Goal: Task Accomplishment & Management: Manage account settings

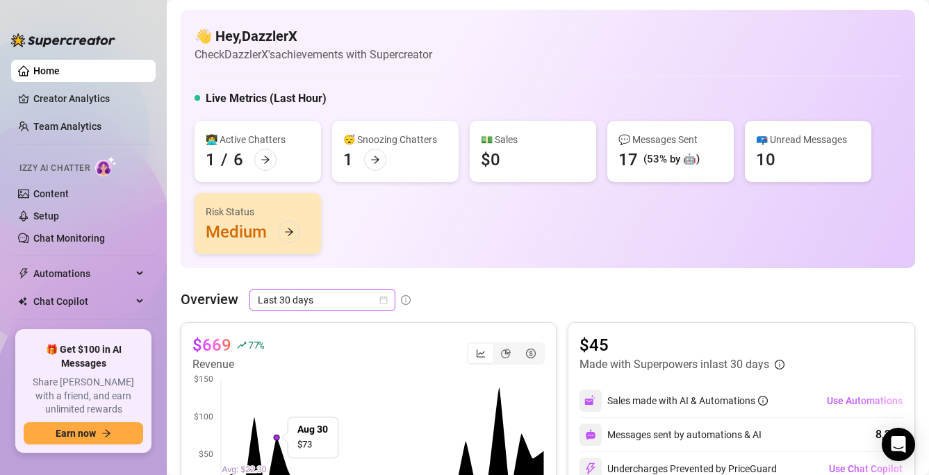
click at [295, 291] on span "Last 30 days" at bounding box center [322, 300] width 129 height 21
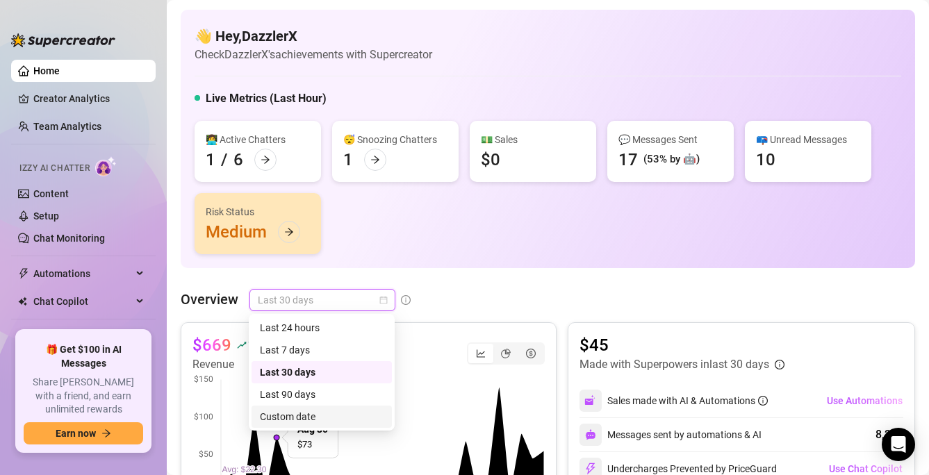
click at [320, 419] on div "Custom date" at bounding box center [322, 416] width 124 height 15
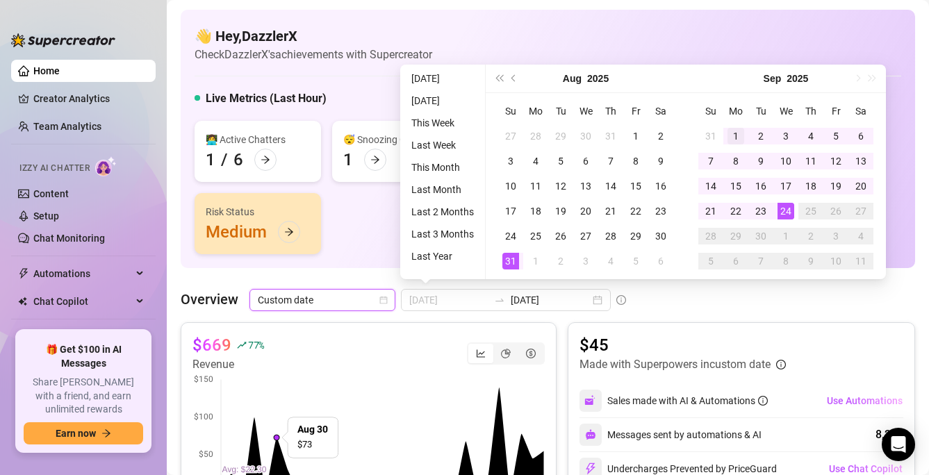
type input "[DATE]"
click at [729, 131] on div "1" at bounding box center [735, 136] width 17 height 17
type input "[DATE]"
click at [784, 211] on div "24" at bounding box center [785, 211] width 17 height 17
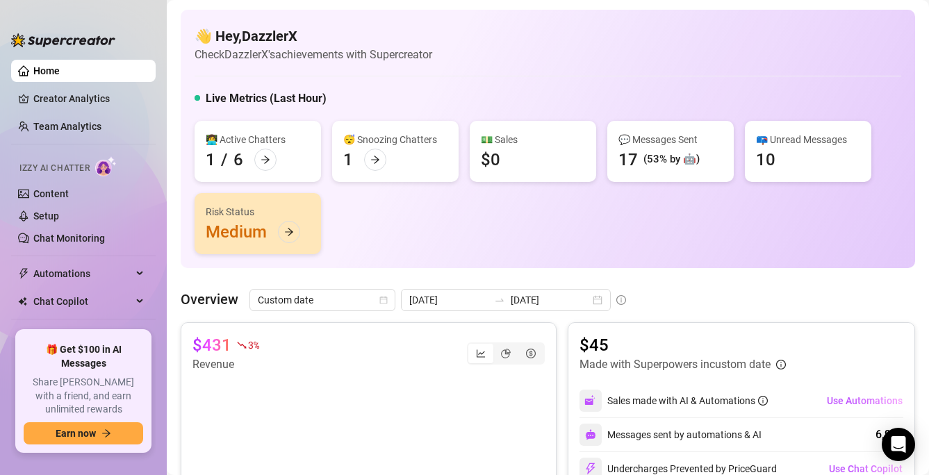
click at [668, 240] on div "👩‍💻 Active Chatters 1 / 6 😴 Snoozing Chatters 1 💵 Sales $0 💬 Messages Sent 17 (…" at bounding box center [548, 187] width 707 height 133
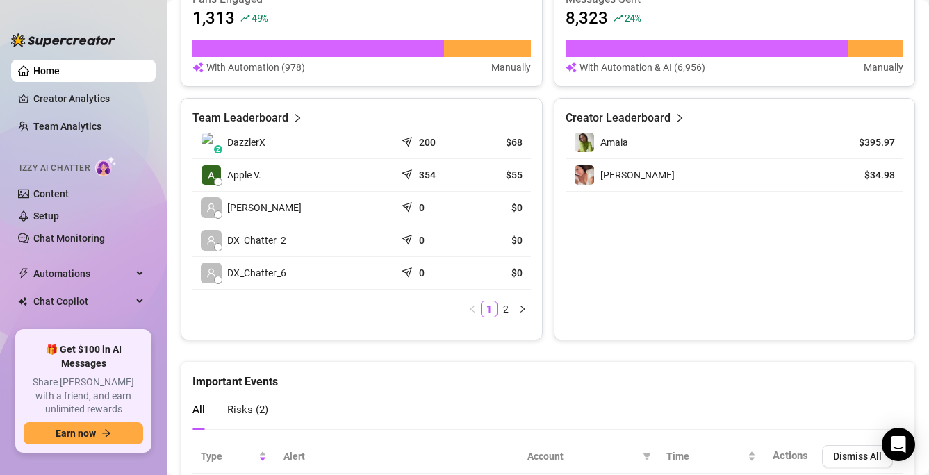
scroll to position [706, 0]
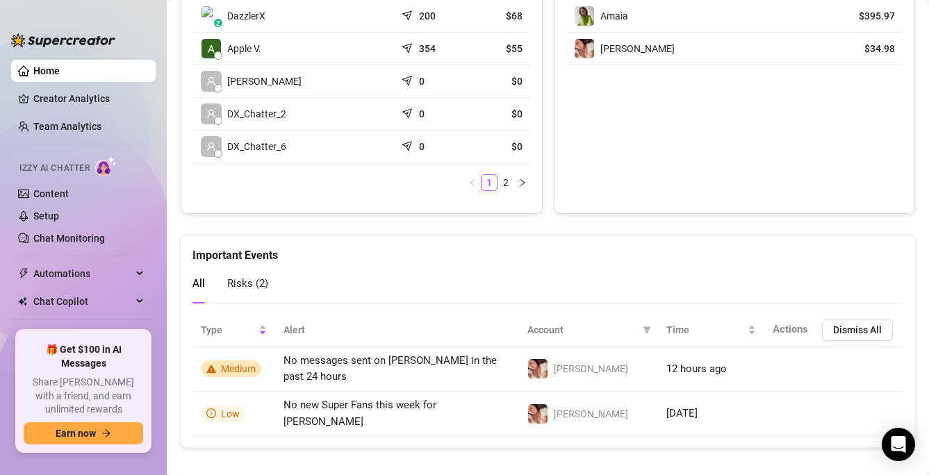
click at [243, 284] on span "Risks ( 2 )" at bounding box center [247, 283] width 41 height 13
click at [199, 294] on div "All" at bounding box center [198, 284] width 13 height 40
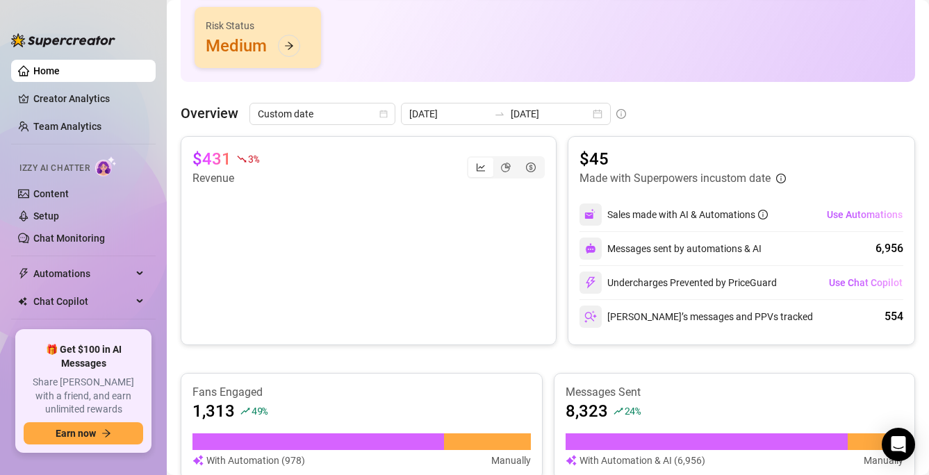
scroll to position [200, 0]
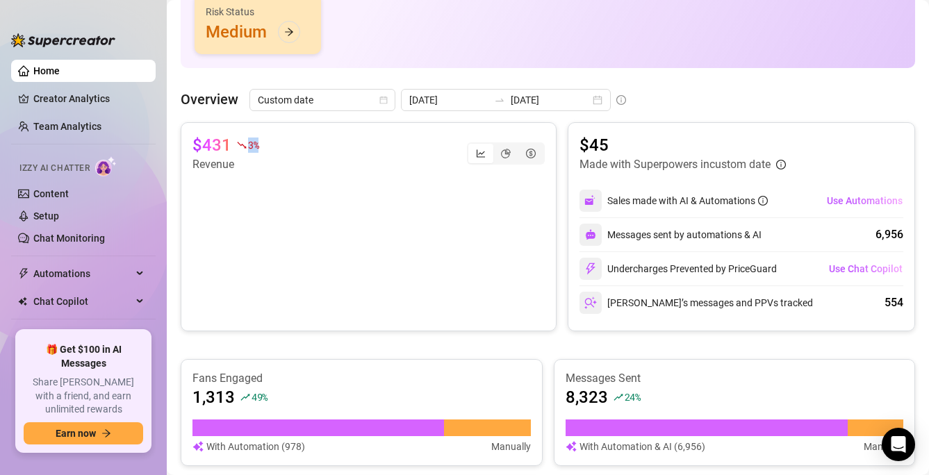
drag, startPoint x: 235, startPoint y: 144, endPoint x: 267, endPoint y: 147, distance: 32.1
click at [267, 147] on div "$431 3 % Revenue" at bounding box center [368, 153] width 352 height 39
drag, startPoint x: 267, startPoint y: 147, endPoint x: 188, endPoint y: 147, distance: 79.2
click at [188, 147] on div "$431 3 % Revenue" at bounding box center [369, 226] width 376 height 209
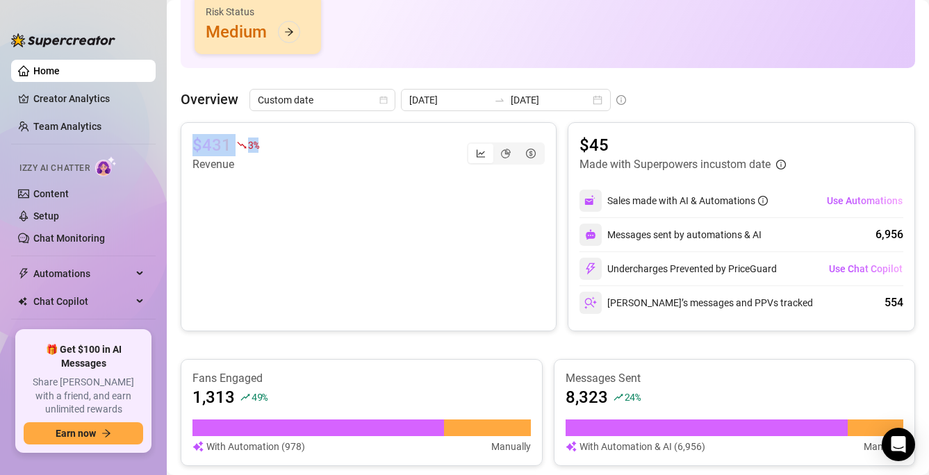
click at [188, 147] on div "$431 3 % Revenue" at bounding box center [369, 226] width 376 height 209
drag, startPoint x: 189, startPoint y: 147, endPoint x: 281, endPoint y: 143, distance: 92.5
click at [281, 143] on div "$431 3 % Revenue" at bounding box center [369, 226] width 376 height 209
click at [281, 143] on div "$431 3 % Revenue" at bounding box center [368, 153] width 352 height 39
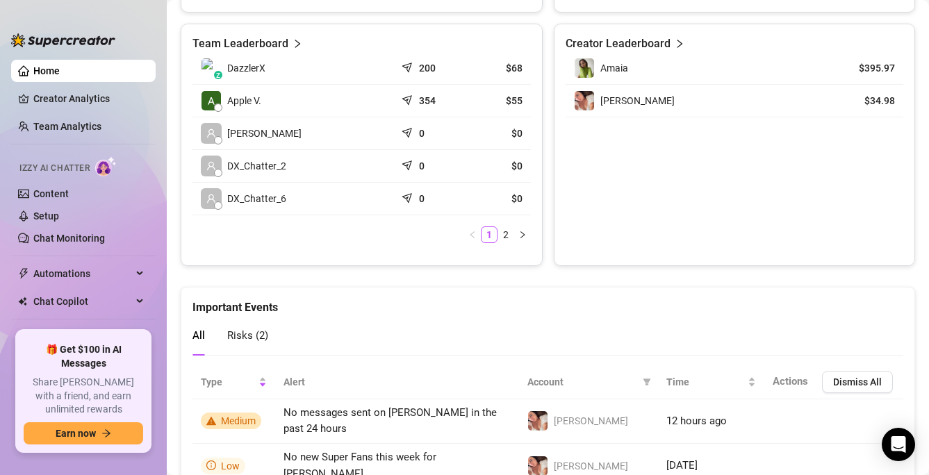
scroll to position [706, 0]
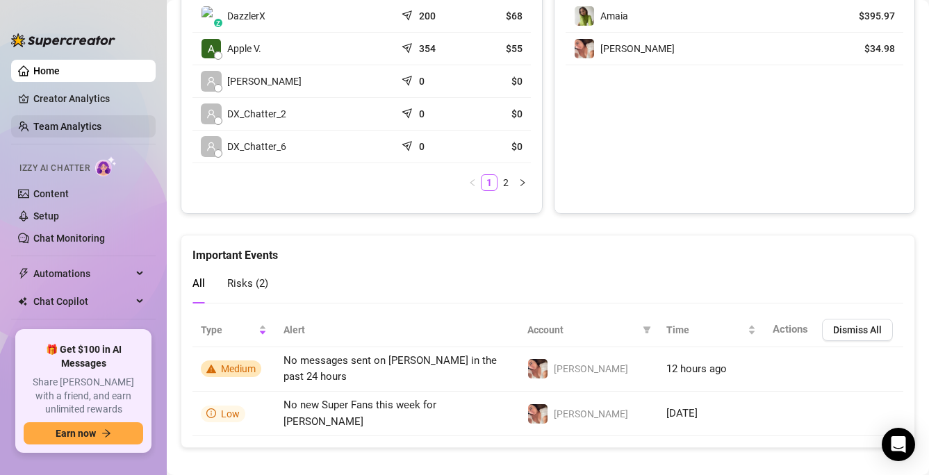
click at [85, 124] on link "Team Analytics" at bounding box center [67, 126] width 68 height 11
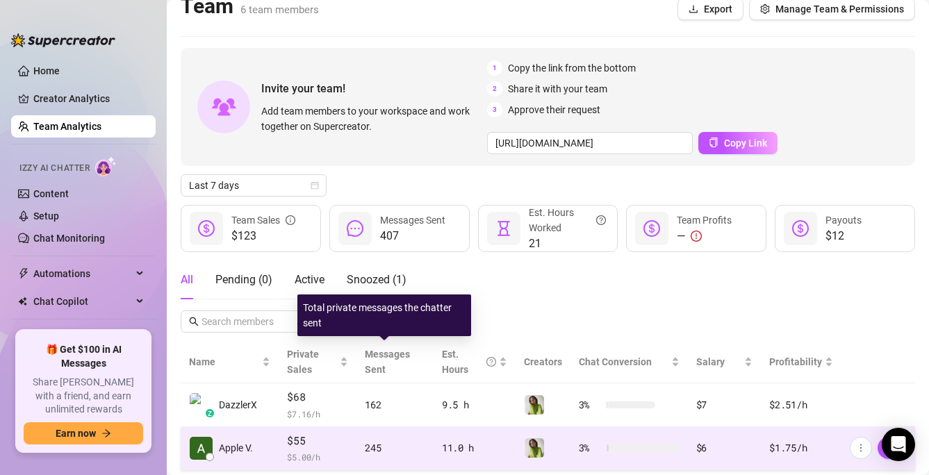
scroll to position [33, 0]
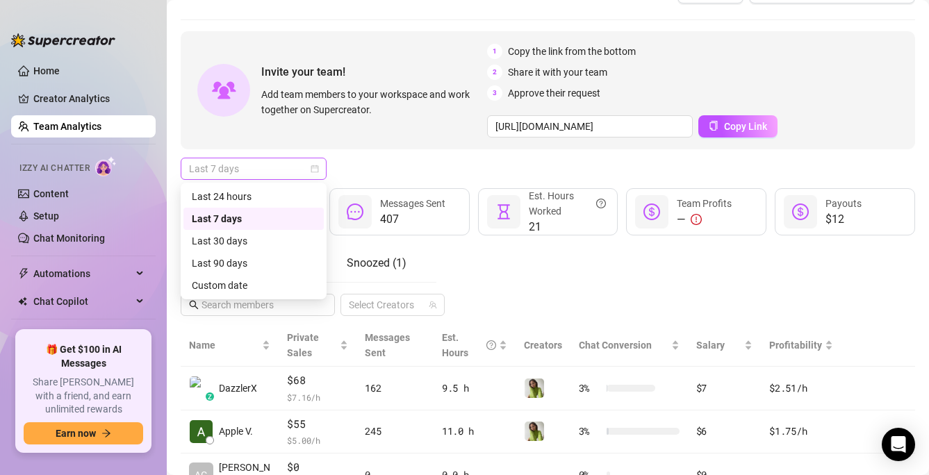
click at [285, 164] on span "Last 7 days" at bounding box center [253, 168] width 129 height 21
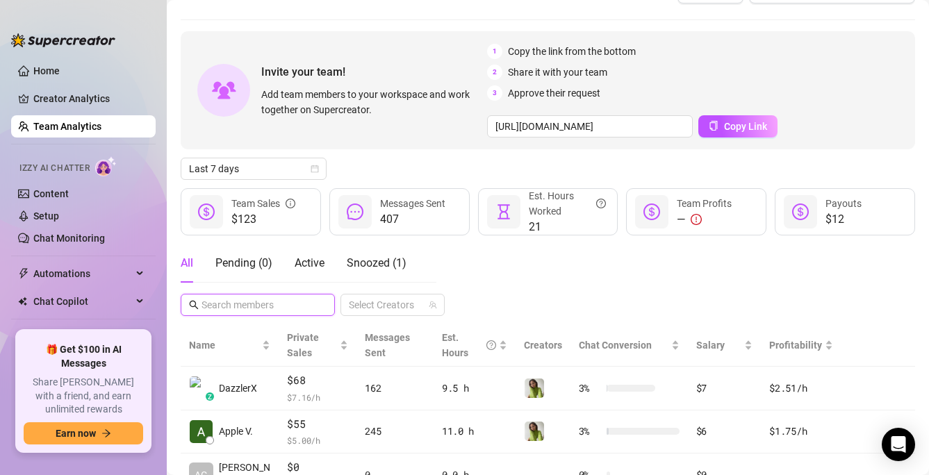
click at [303, 299] on input "text" at bounding box center [258, 304] width 114 height 15
click at [268, 165] on span "Last 7 days" at bounding box center [253, 168] width 129 height 21
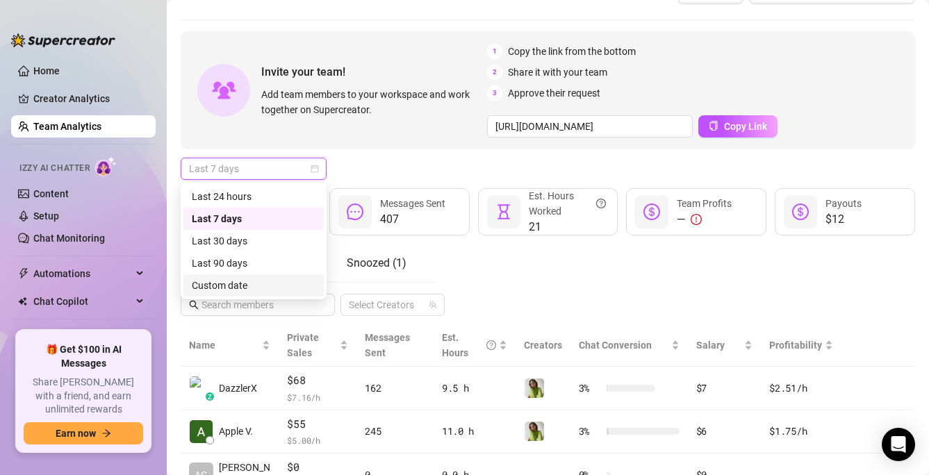
click at [272, 278] on div "Custom date" at bounding box center [254, 285] width 124 height 15
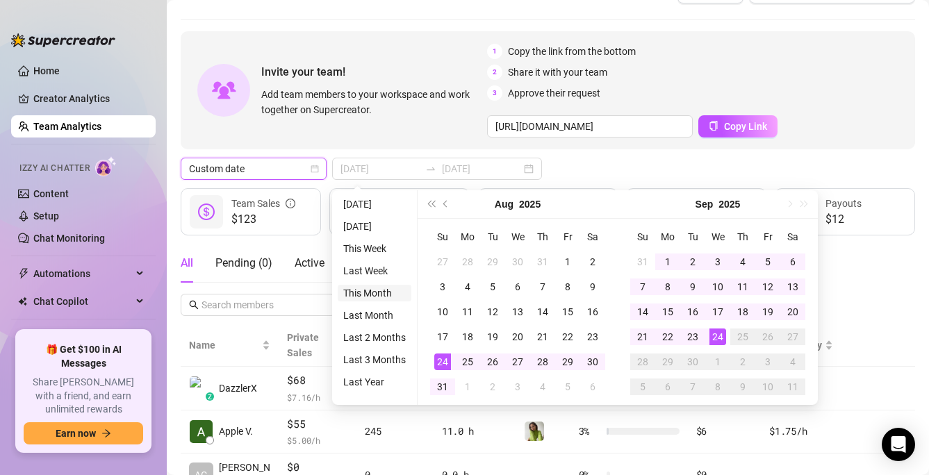
type input "[DATE]"
click at [384, 295] on li "This Month" at bounding box center [375, 293] width 74 height 17
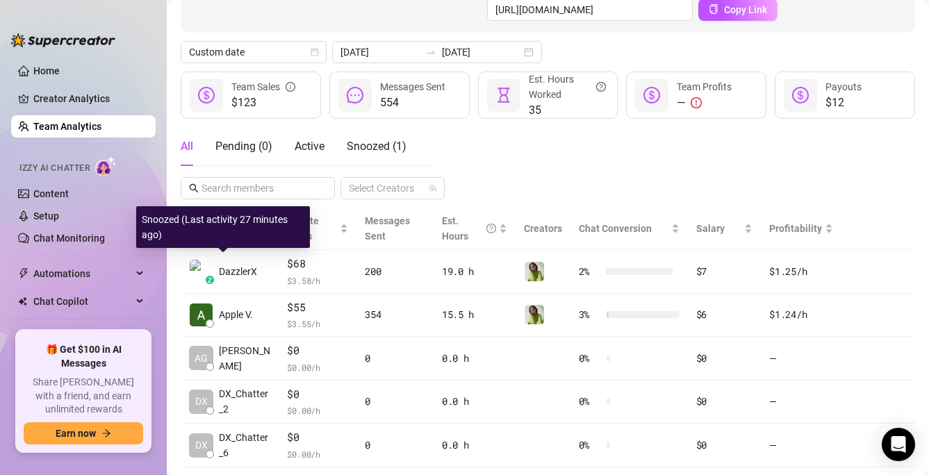
scroll to position [227, 0]
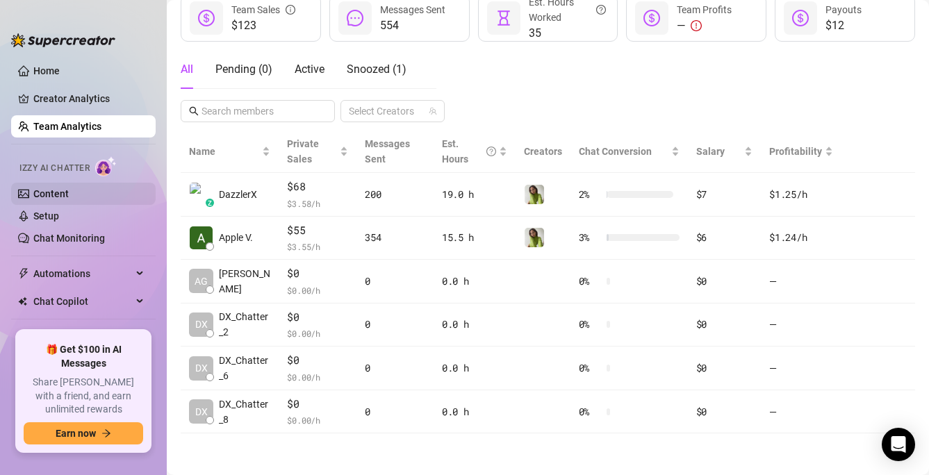
click at [53, 191] on link "Content" at bounding box center [50, 193] width 35 height 11
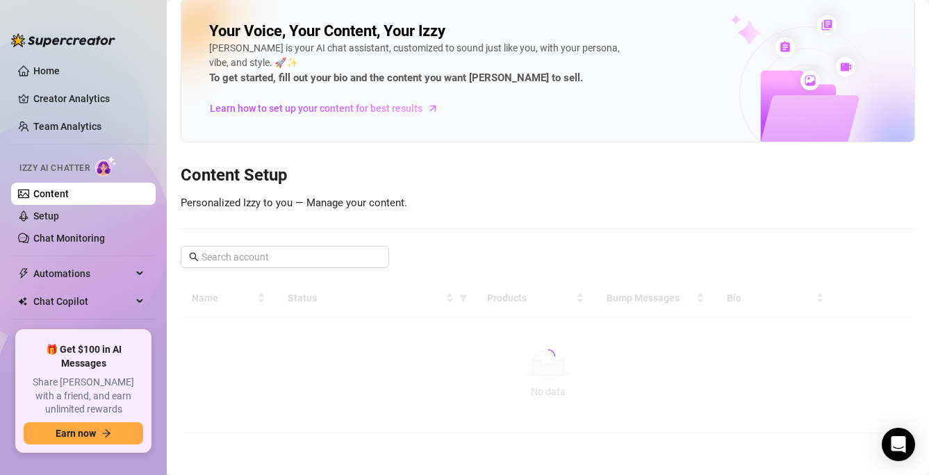
scroll to position [11, 0]
click at [59, 212] on link "Setup" at bounding box center [46, 216] width 26 height 11
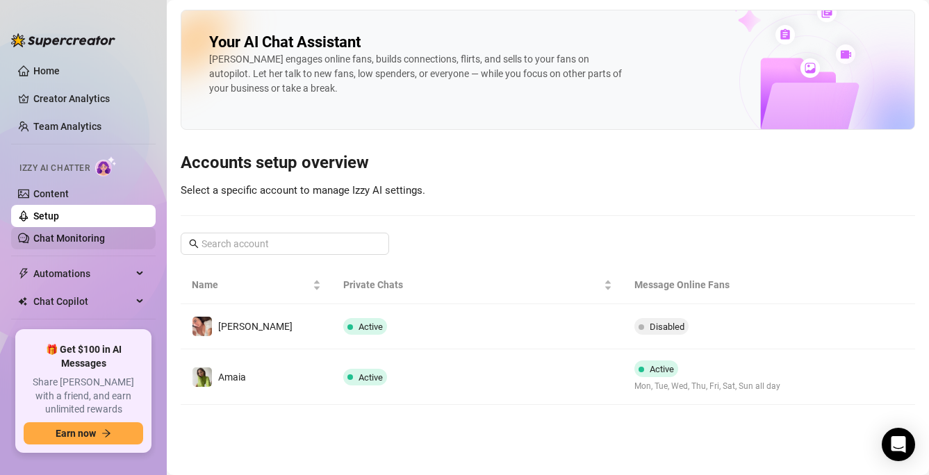
click at [65, 235] on link "Chat Monitoring" at bounding box center [69, 238] width 72 height 11
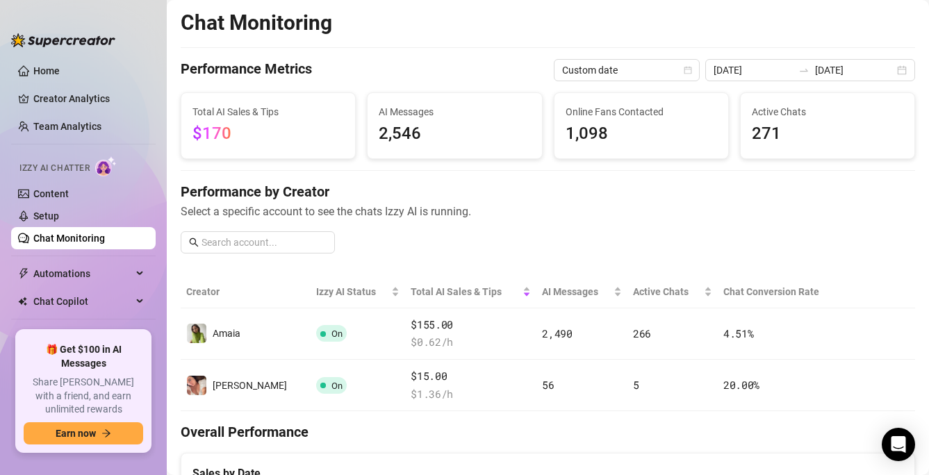
drag, startPoint x: 578, startPoint y: 165, endPoint x: 535, endPoint y: 40, distance: 132.9
drag, startPoint x: 534, startPoint y: 38, endPoint x: 559, endPoint y: 160, distance: 124.8
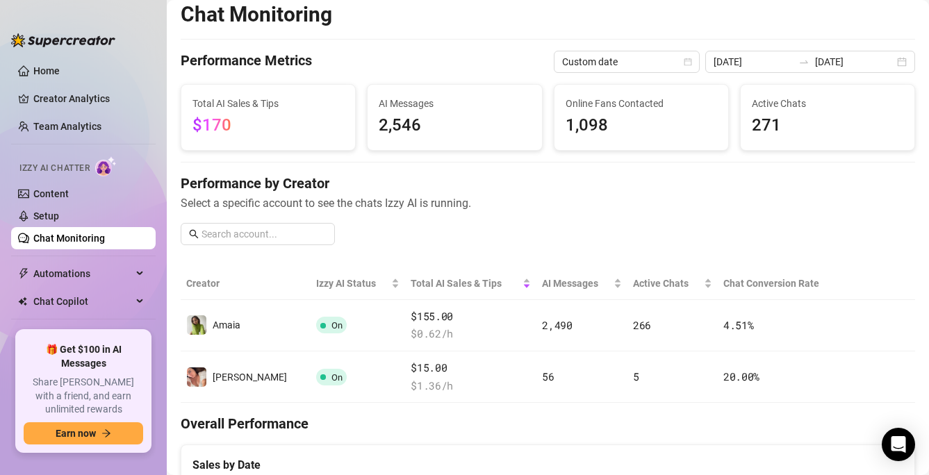
scroll to position [6, 0]
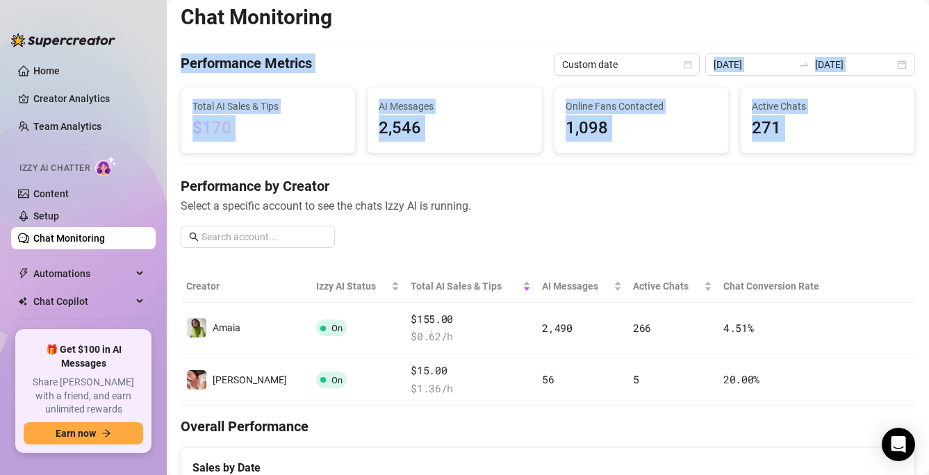
drag, startPoint x: 561, startPoint y: 171, endPoint x: 533, endPoint y: 44, distance: 130.3
drag, startPoint x: 533, startPoint y: 45, endPoint x: 563, endPoint y: 183, distance: 141.5
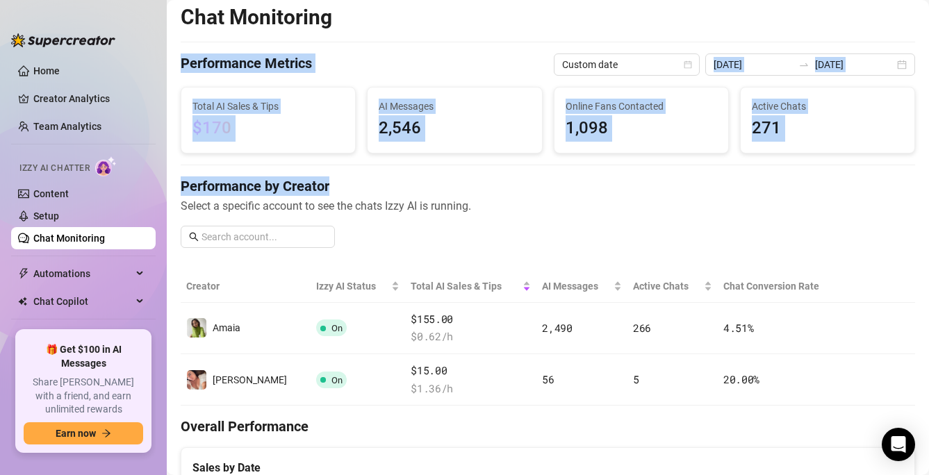
click at [563, 183] on h4 "Performance by Creator" at bounding box center [548, 185] width 734 height 19
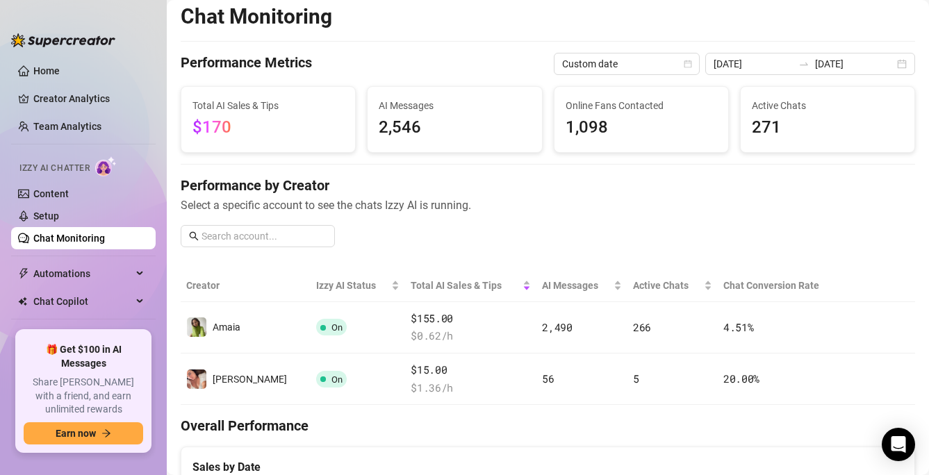
scroll to position [0, 0]
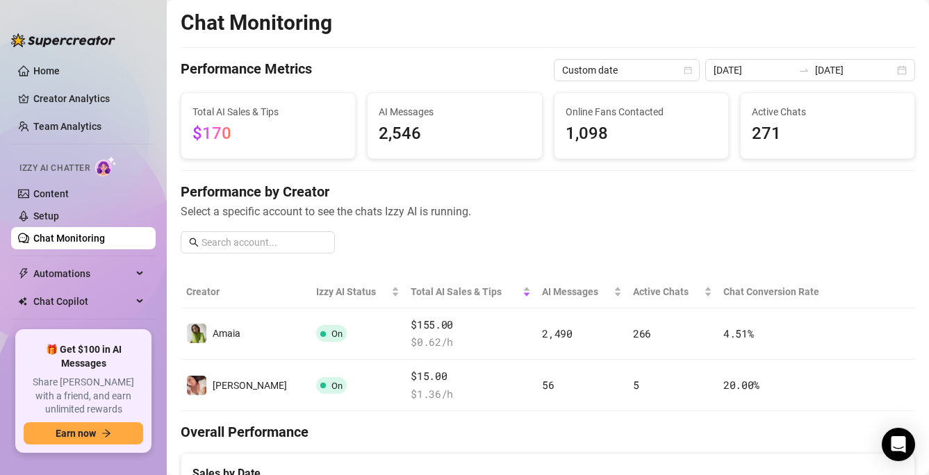
click at [563, 183] on h4 "Performance by Creator" at bounding box center [548, 191] width 734 height 19
click at [505, 231] on div "Performance by Creator Select a specific account to see the chats Izzy AI is ru…" at bounding box center [548, 223] width 734 height 83
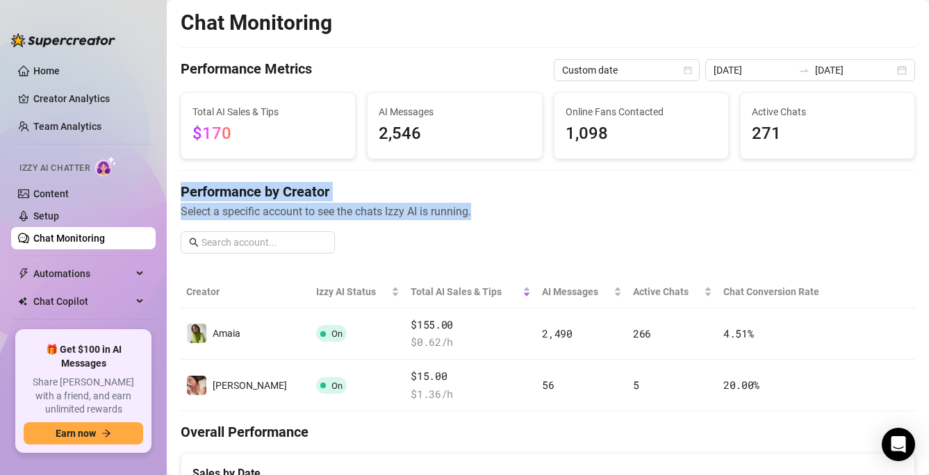
drag, startPoint x: 505, startPoint y: 231, endPoint x: 484, endPoint y: 168, distance: 66.1
drag, startPoint x: 484, startPoint y: 168, endPoint x: 495, endPoint y: 229, distance: 62.3
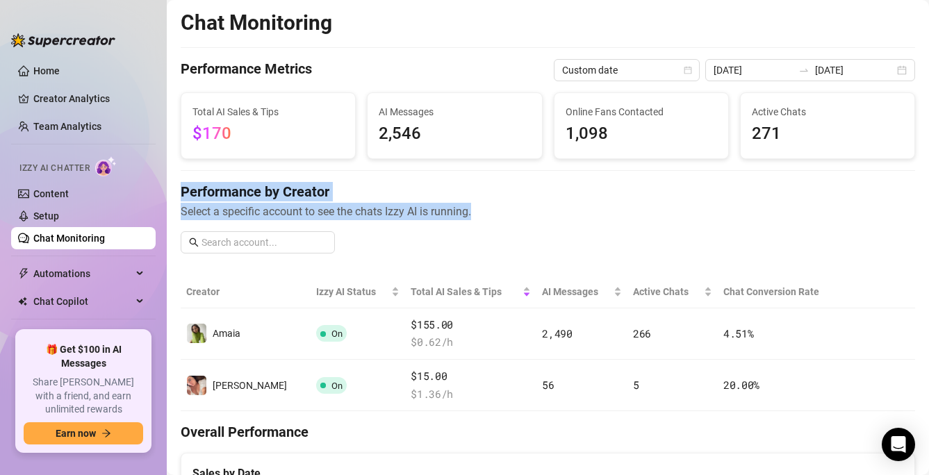
click at [495, 229] on div "Performance by Creator Select a specific account to see the chats Izzy AI is ru…" at bounding box center [548, 223] width 734 height 83
drag, startPoint x: 495, startPoint y: 229, endPoint x: 484, endPoint y: 185, distance: 45.7
click at [484, 185] on div "Performance by Creator Select a specific account to see the chats Izzy AI is ru…" at bounding box center [548, 223] width 734 height 83
click at [484, 185] on h4 "Performance by Creator" at bounding box center [548, 191] width 734 height 19
drag, startPoint x: 480, startPoint y: 176, endPoint x: 484, endPoint y: 217, distance: 41.2
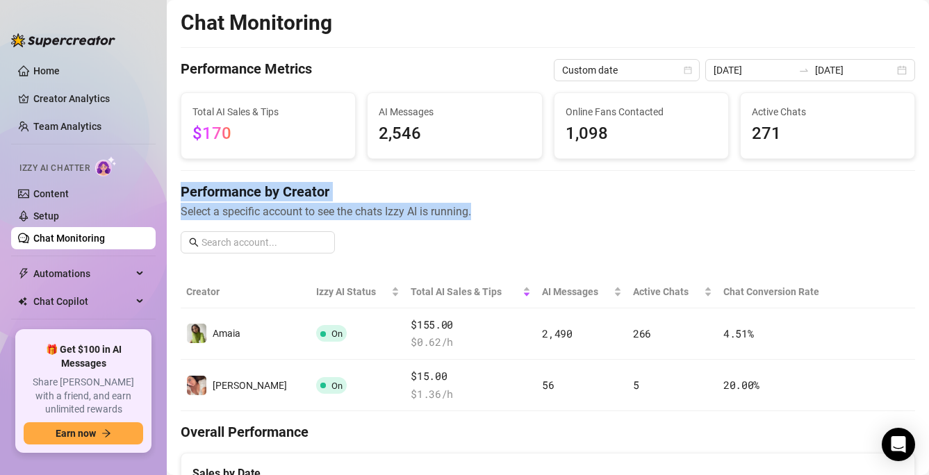
click at [484, 217] on span "Select a specific account to see the chats Izzy AI is running." at bounding box center [548, 211] width 734 height 17
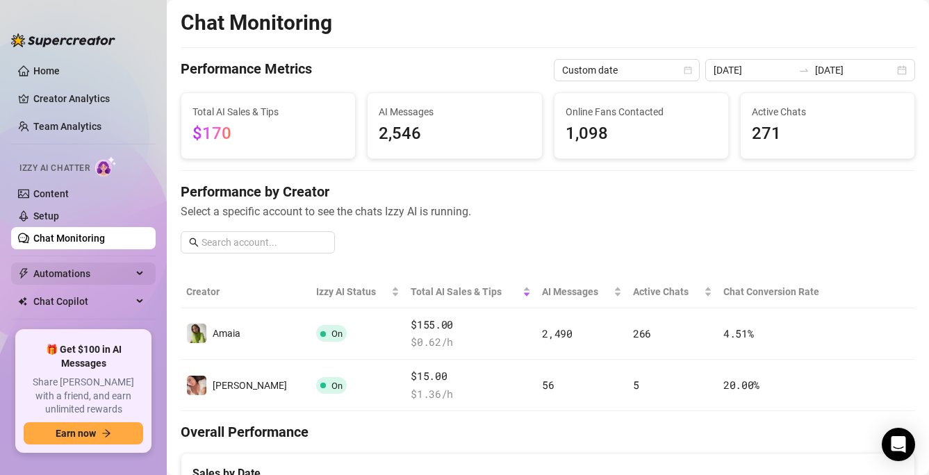
click at [84, 281] on span "Automations" at bounding box center [82, 274] width 99 height 22
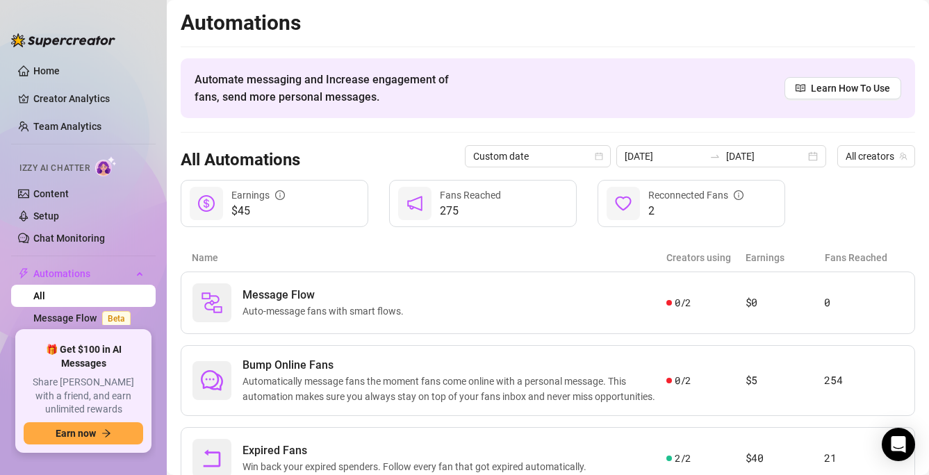
scroll to position [56, 0]
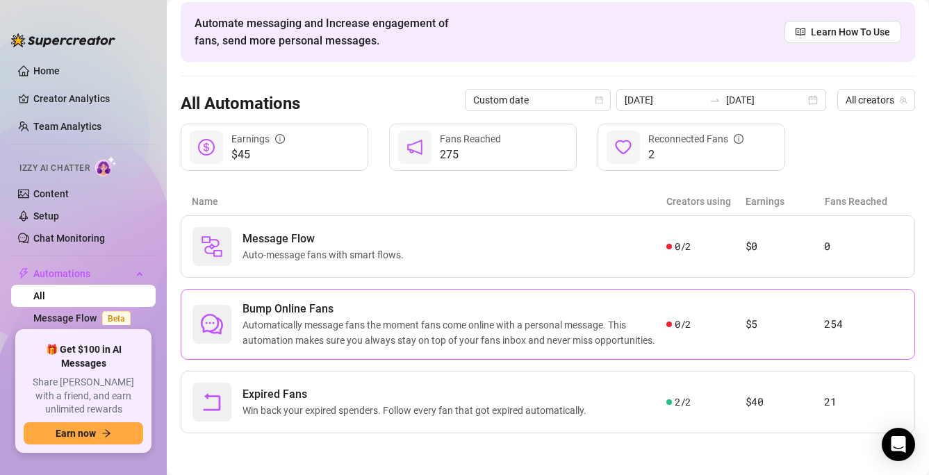
click at [288, 332] on span "Automatically message fans the moment fans come online with a personal message.…" at bounding box center [454, 333] width 424 height 31
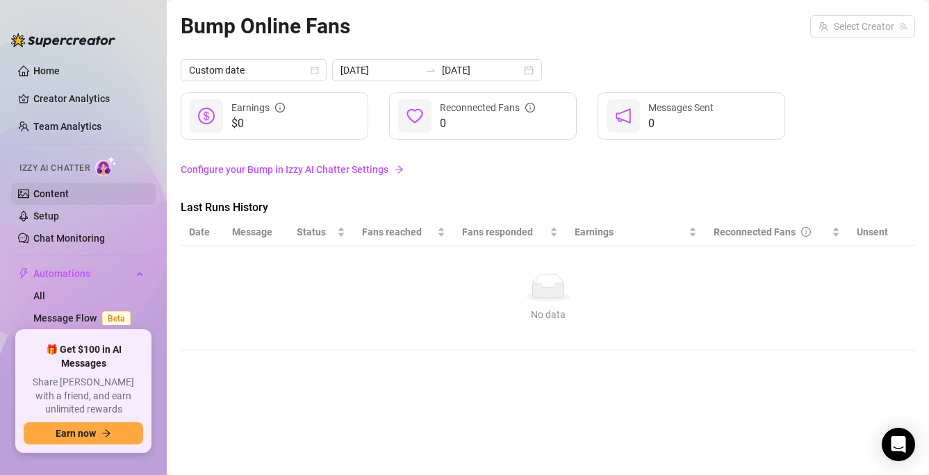
click at [52, 193] on link "Content" at bounding box center [50, 193] width 35 height 11
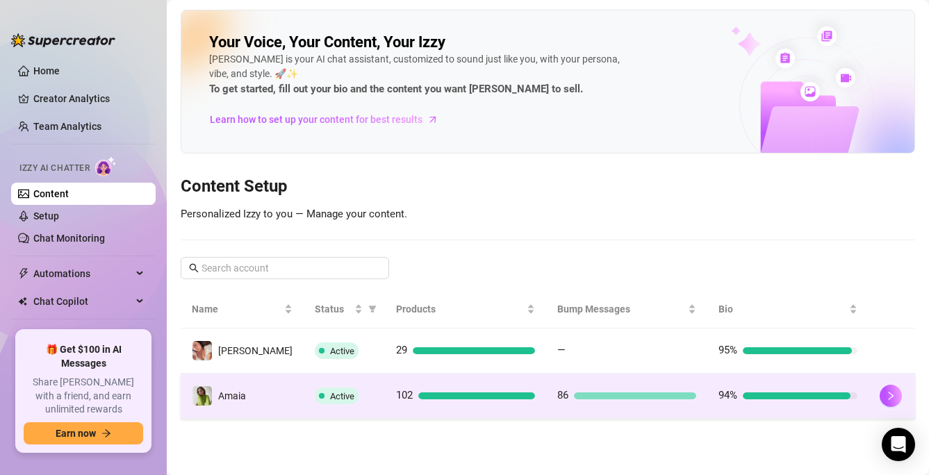
click at [612, 391] on div "86" at bounding box center [626, 396] width 139 height 17
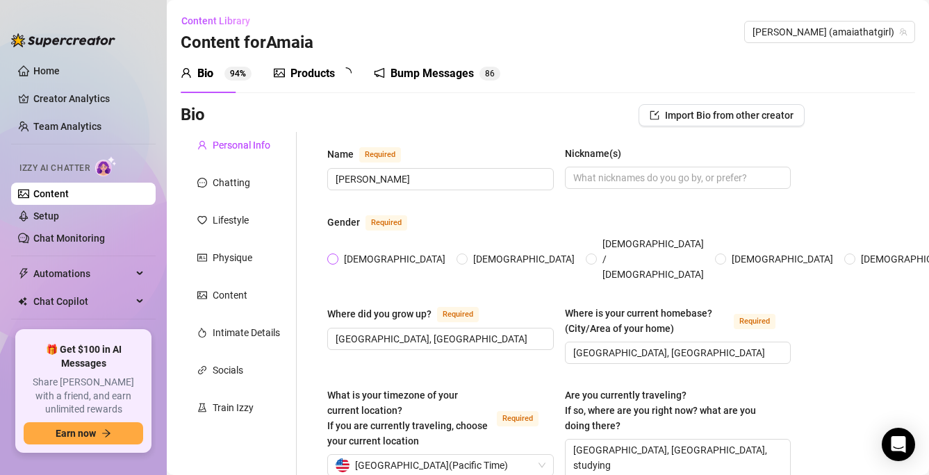
radio input "true"
type input "[DATE]"
click at [427, 66] on div "Bump Messages" at bounding box center [441, 73] width 83 height 17
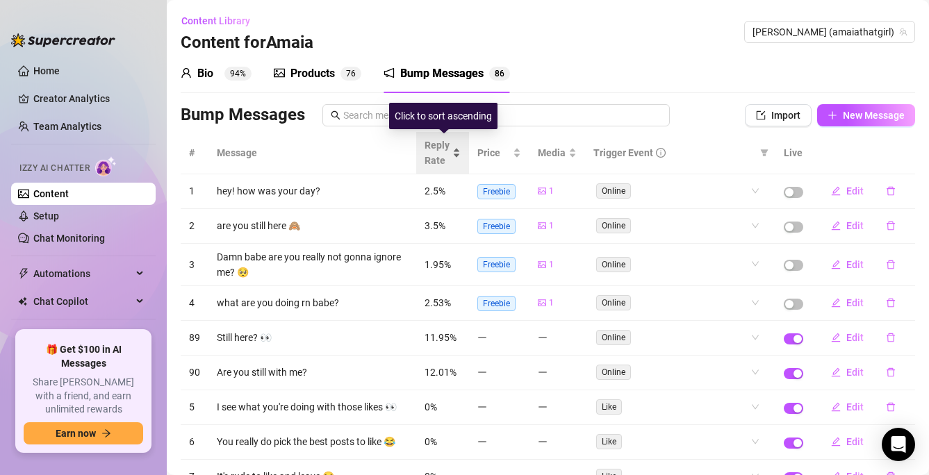
click at [455, 154] on div "Reply Rate" at bounding box center [443, 153] width 36 height 31
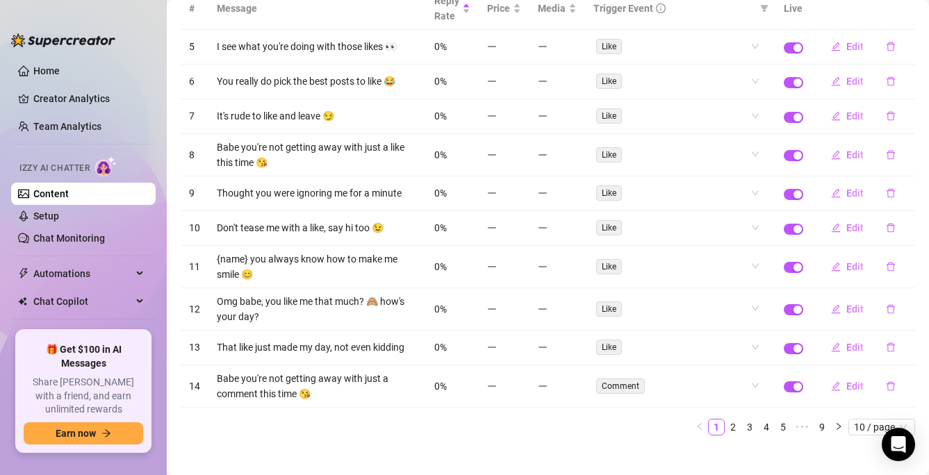
scroll to position [158, 0]
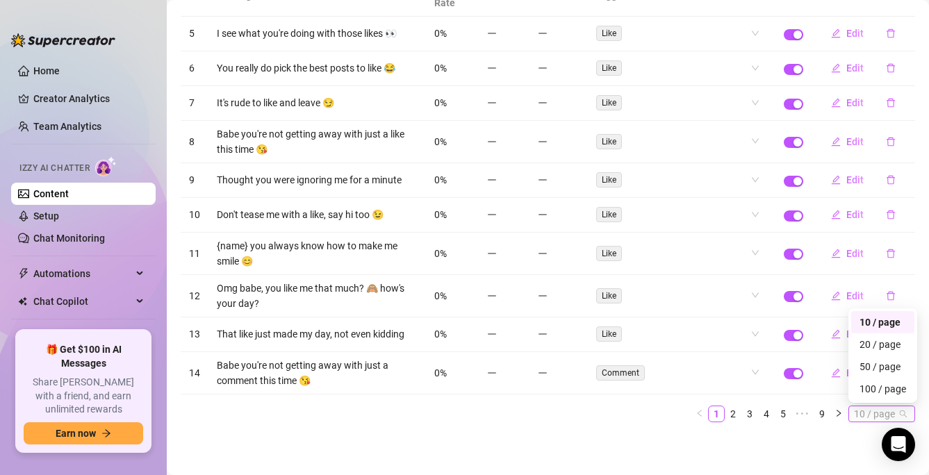
click at [863, 411] on span "10 / page" at bounding box center [882, 413] width 56 height 15
click at [871, 393] on div "100 / page" at bounding box center [882, 388] width 47 height 15
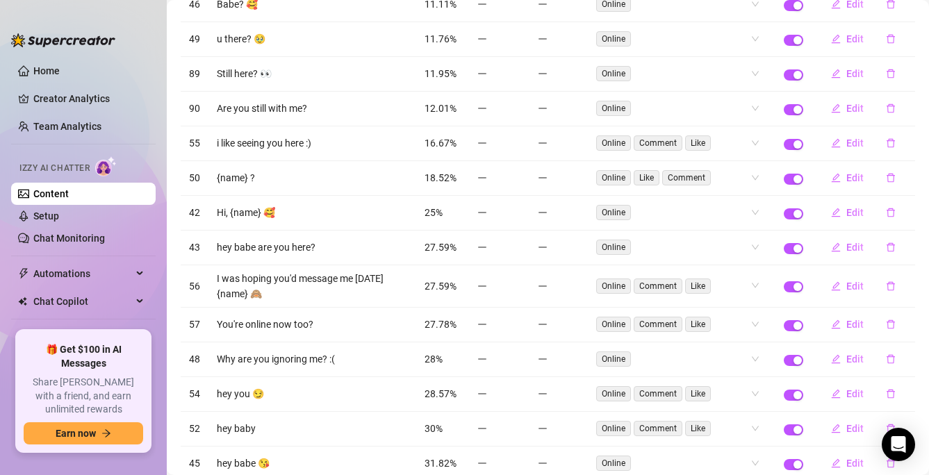
scroll to position [2659, 0]
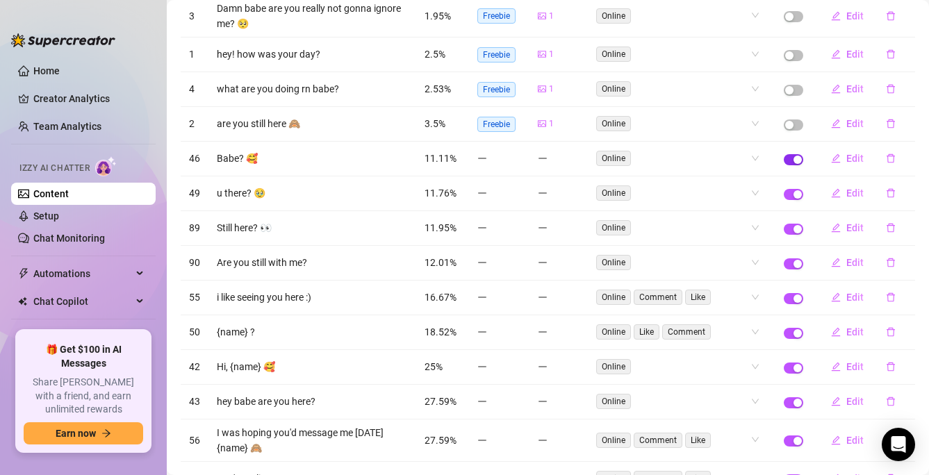
click at [790, 154] on span "button" at bounding box center [793, 159] width 19 height 11
click at [791, 184] on td at bounding box center [793, 193] width 36 height 35
click at [791, 189] on span "button" at bounding box center [793, 194] width 19 height 11
click at [791, 224] on span "button" at bounding box center [793, 229] width 19 height 11
click at [787, 258] on span "button" at bounding box center [793, 263] width 19 height 11
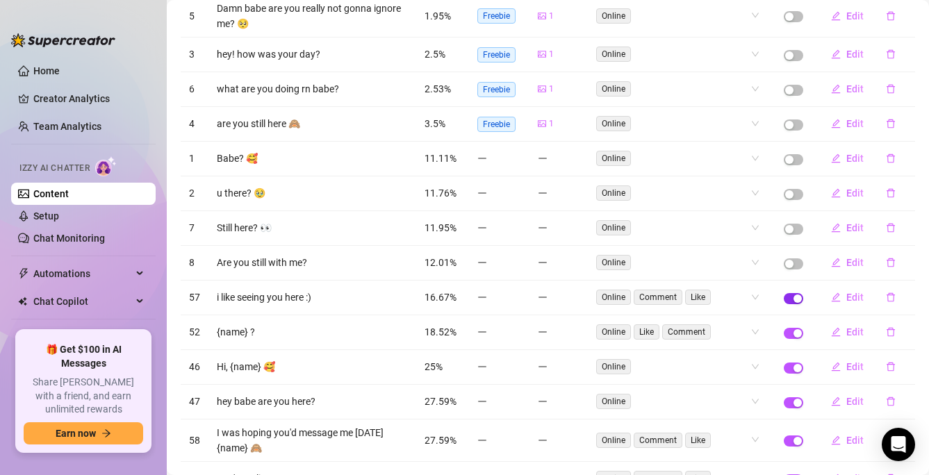
click at [787, 293] on span "button" at bounding box center [793, 298] width 19 height 11
click at [789, 328] on span "button" at bounding box center [793, 333] width 19 height 11
click at [459, 350] on td "25%" at bounding box center [442, 367] width 53 height 35
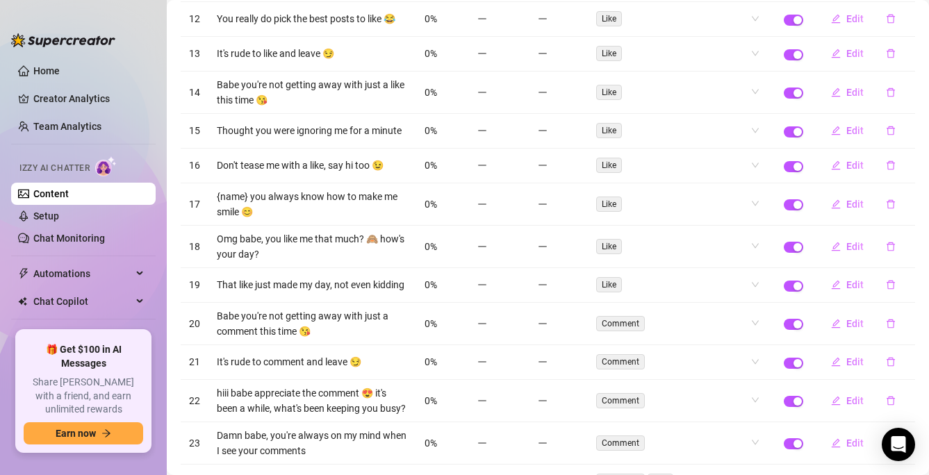
scroll to position [88, 0]
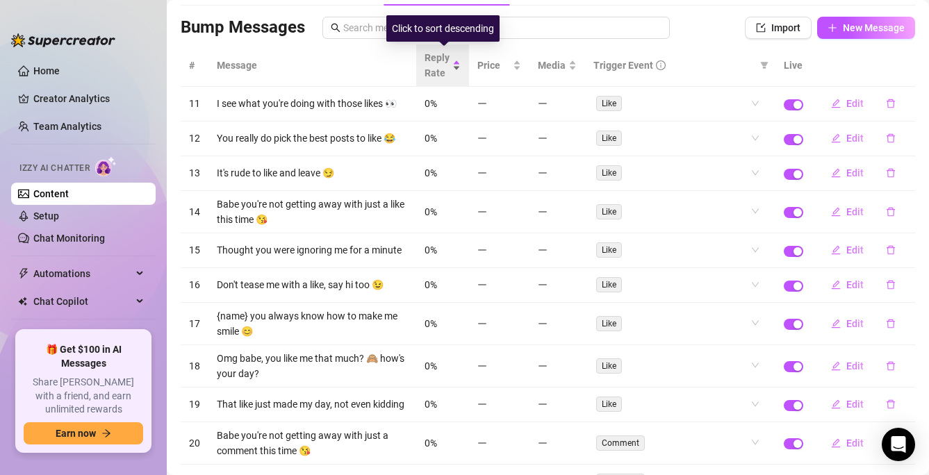
click at [459, 62] on div "Reply Rate" at bounding box center [443, 65] width 36 height 31
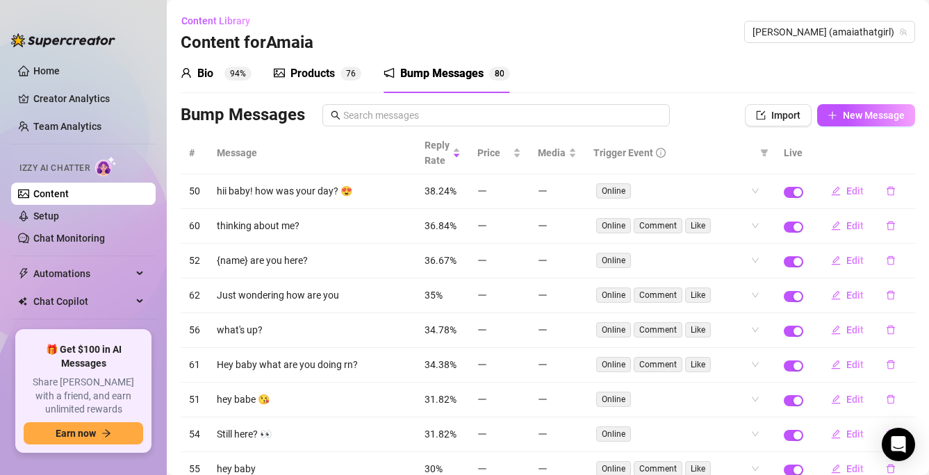
scroll to position [1, 0]
click at [59, 222] on link "Setup" at bounding box center [46, 216] width 26 height 11
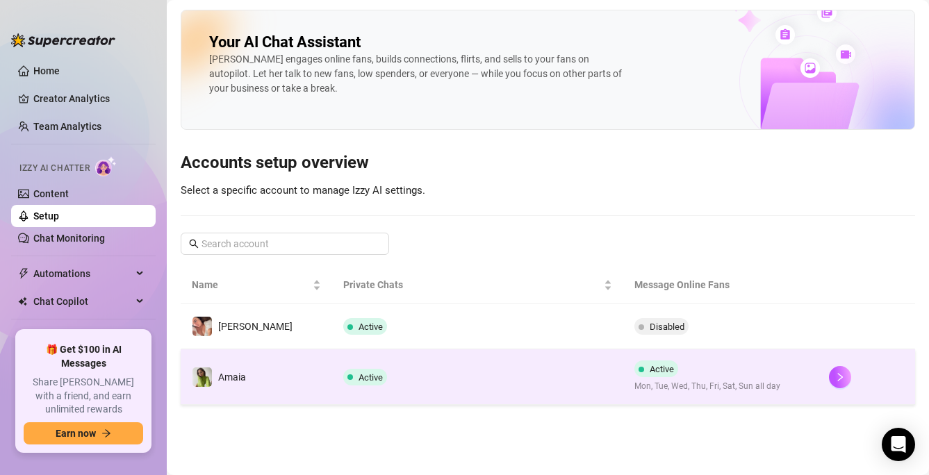
click at [678, 384] on span "Mon, Tue, Wed, Thu, Fri, Sat, Sun all day" at bounding box center [707, 386] width 146 height 13
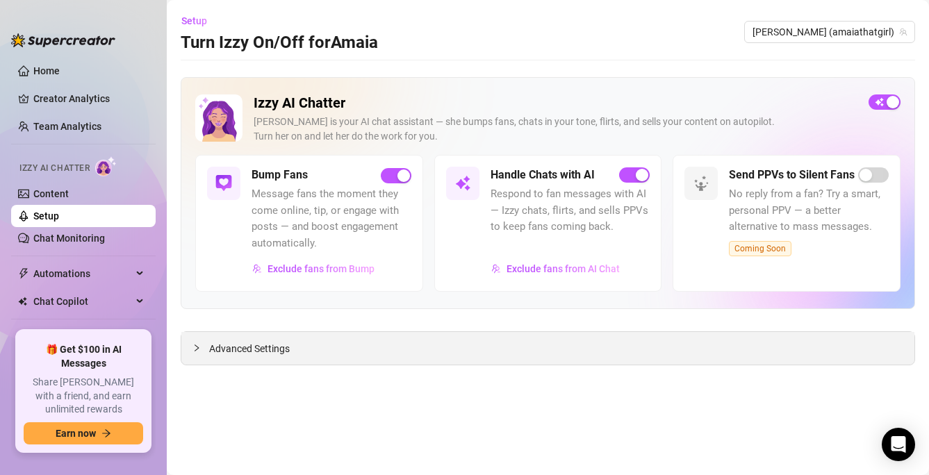
click at [347, 360] on div "Advanced Settings" at bounding box center [547, 348] width 733 height 33
click at [222, 343] on span "Advanced Settings" at bounding box center [249, 348] width 81 height 15
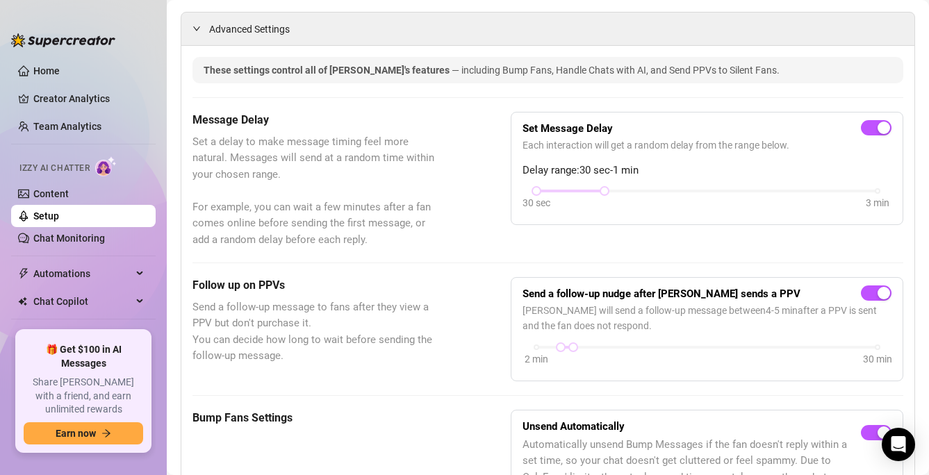
scroll to position [325, 0]
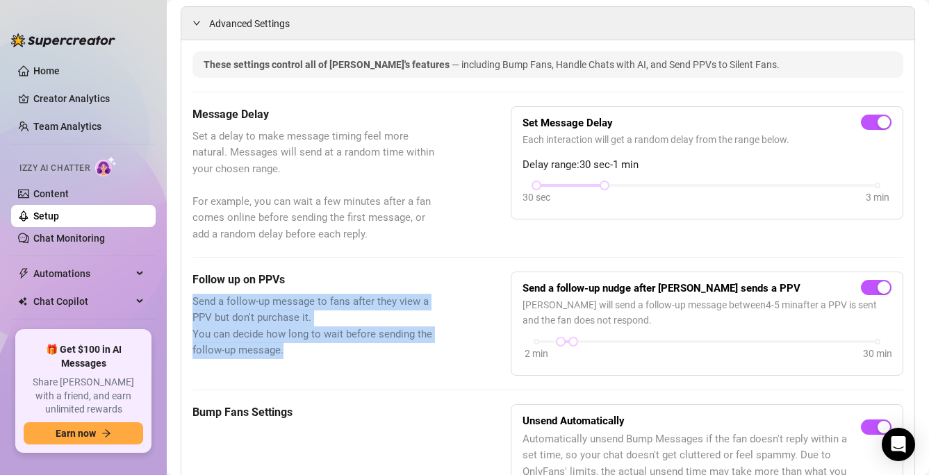
drag, startPoint x: 351, startPoint y: 286, endPoint x: 362, endPoint y: 365, distance: 80.0
click at [362, 365] on div "Follow up on PPVs Send a follow-up message to fans after they view a PPV but do…" at bounding box center [316, 324] width 249 height 104
drag, startPoint x: 363, startPoint y: 350, endPoint x: 361, endPoint y: 288, distance: 61.9
click at [361, 288] on div "Follow up on PPVs Send a follow-up message to fans after they view a PPV but do…" at bounding box center [316, 324] width 249 height 104
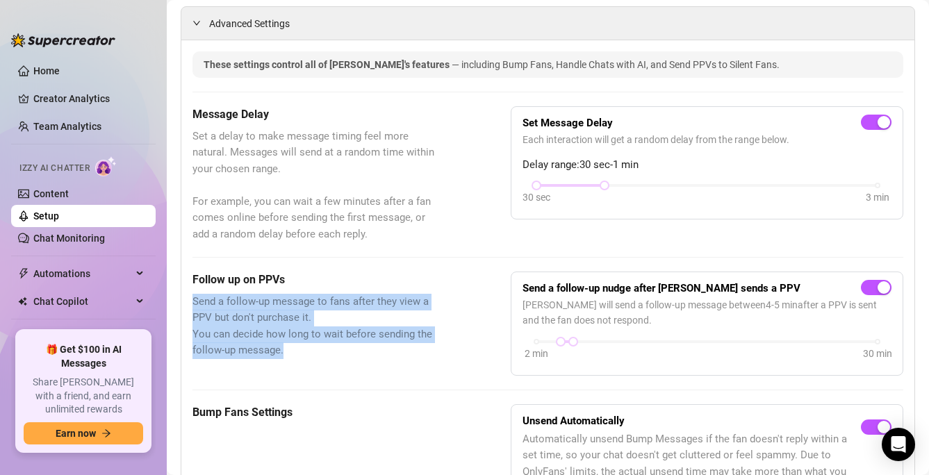
click at [361, 288] on div "Follow up on PPVs Send a follow-up message to fans after they view a PPV but do…" at bounding box center [316, 324] width 249 height 104
drag, startPoint x: 361, startPoint y: 288, endPoint x: 377, endPoint y: 367, distance: 80.1
click at [377, 367] on div "Follow up on PPVs Send a follow-up message to fans after they view a PPV but do…" at bounding box center [316, 324] width 249 height 104
drag, startPoint x: 377, startPoint y: 367, endPoint x: 375, endPoint y: 288, distance: 79.2
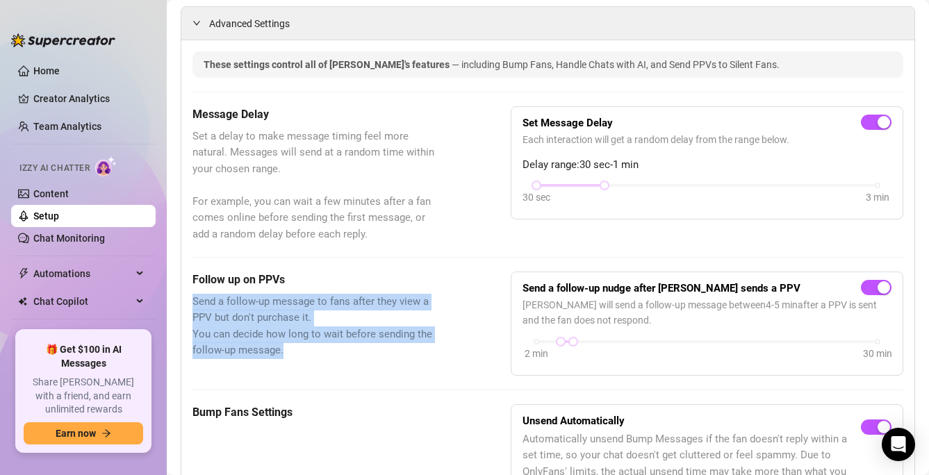
click at [375, 288] on div "Follow up on PPVs Send a follow-up message to fans after they view a PPV but do…" at bounding box center [316, 324] width 249 height 104
click at [375, 288] on h5 "Follow up on PPVs" at bounding box center [316, 280] width 249 height 17
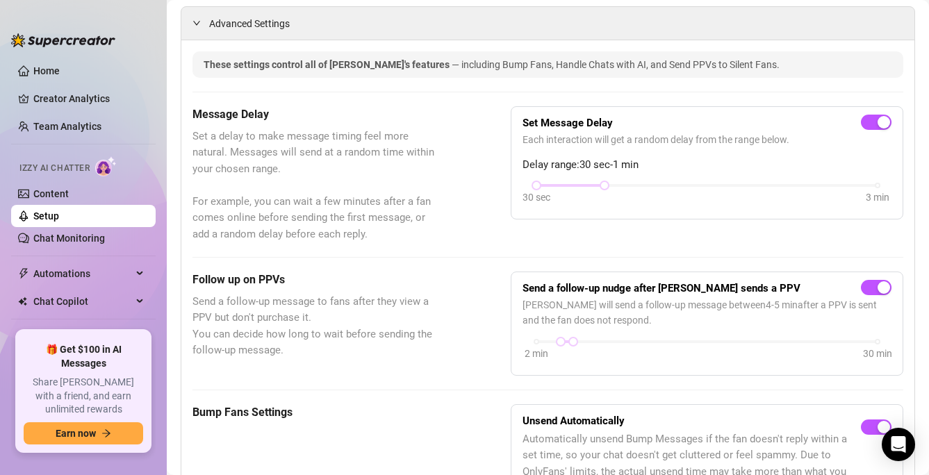
drag, startPoint x: 368, startPoint y: 272, endPoint x: 388, endPoint y: 356, distance: 86.5
click at [388, 356] on div "Follow up on PPVs Send a follow-up message to fans after they view a PPV but do…" at bounding box center [316, 324] width 249 height 104
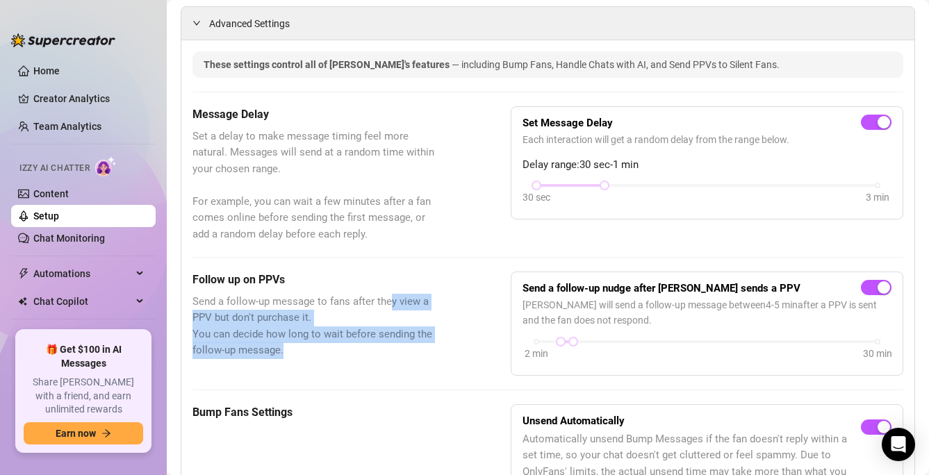
drag, startPoint x: 388, startPoint y: 356, endPoint x: 392, endPoint y: 302, distance: 54.4
click at [392, 302] on span "Send a follow-up message to fans after they view a PPV but don't purchase it. Y…" at bounding box center [316, 326] width 249 height 65
drag, startPoint x: 386, startPoint y: 285, endPoint x: 390, endPoint y: 350, distance: 65.5
click at [390, 350] on div "Follow up on PPVs Send a follow-up message to fans after they view a PPV but do…" at bounding box center [316, 324] width 249 height 104
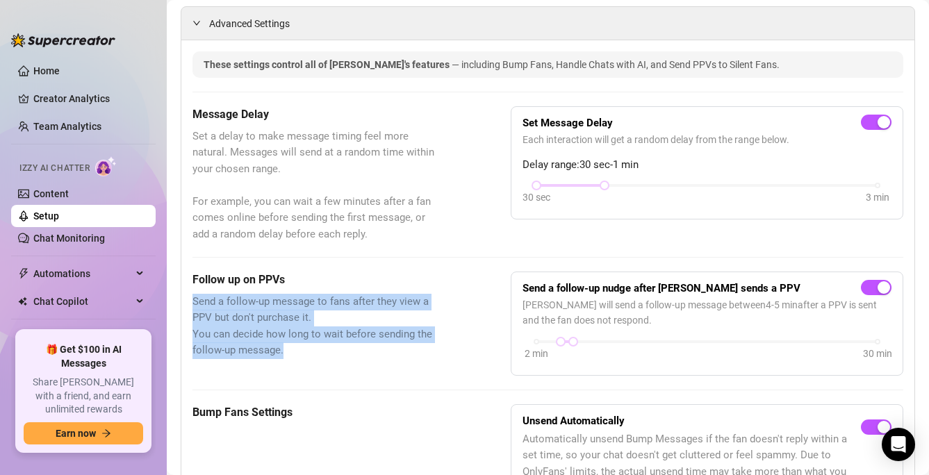
click at [390, 350] on span "Send a follow-up message to fans after they view a PPV but don't purchase it. Y…" at bounding box center [316, 326] width 249 height 65
drag, startPoint x: 389, startPoint y: 350, endPoint x: 389, endPoint y: 279, distance: 70.9
click at [389, 279] on div "Follow up on PPVs Send a follow-up message to fans after they view a PPV but do…" at bounding box center [316, 324] width 249 height 104
click at [389, 279] on h5 "Follow up on PPVs" at bounding box center [316, 280] width 249 height 17
drag, startPoint x: 389, startPoint y: 279, endPoint x: 405, endPoint y: 353, distance: 75.4
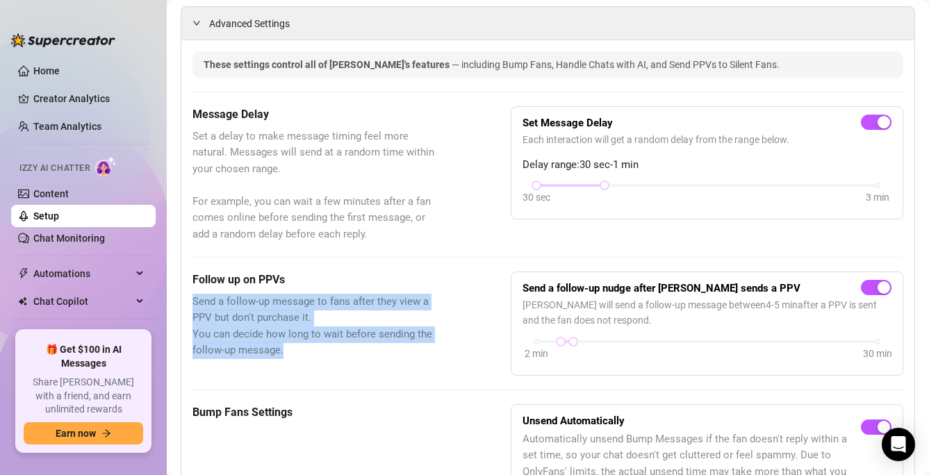
click at [405, 353] on div "Follow up on PPVs Send a follow-up message to fans after they view a PPV but do…" at bounding box center [316, 324] width 249 height 104
click at [405, 353] on span "Send a follow-up message to fans after they view a PPV but don't purchase it. Y…" at bounding box center [316, 326] width 249 height 65
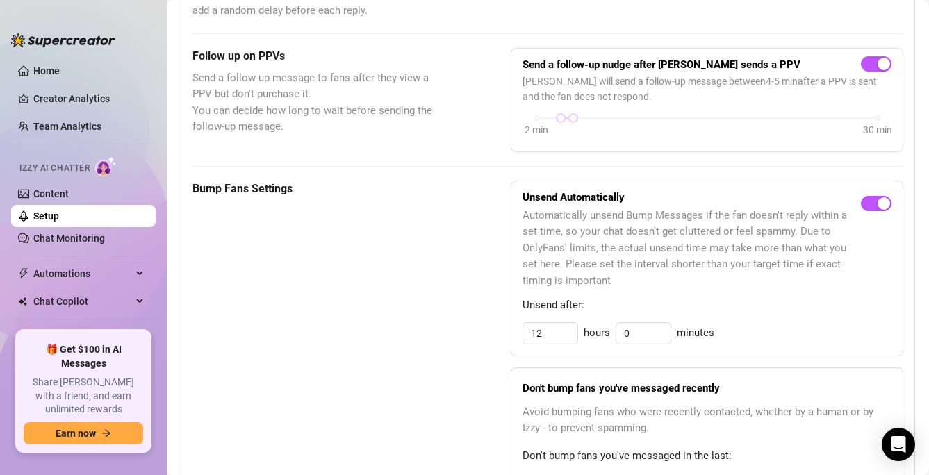
scroll to position [557, 0]
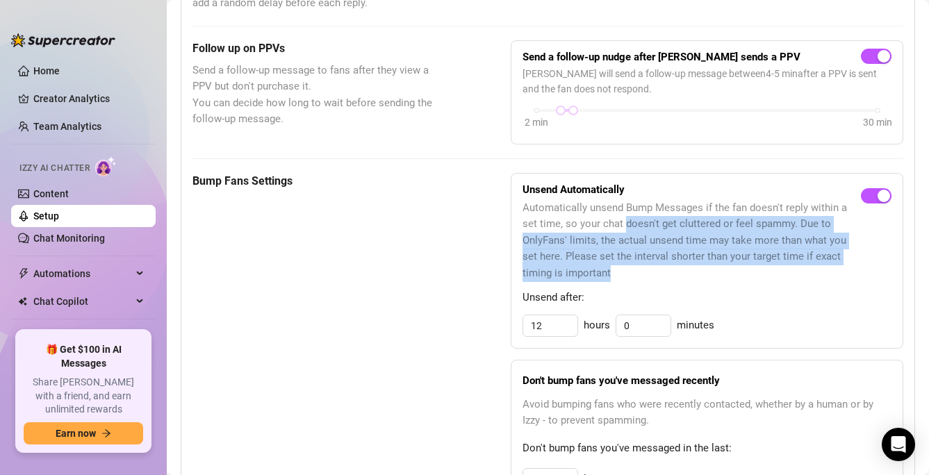
drag, startPoint x: 625, startPoint y: 229, endPoint x: 643, endPoint y: 275, distance: 49.9
click at [643, 275] on span "Automatically unsend Bump Messages if the fan doesn't reply within a set time, …" at bounding box center [691, 241] width 338 height 82
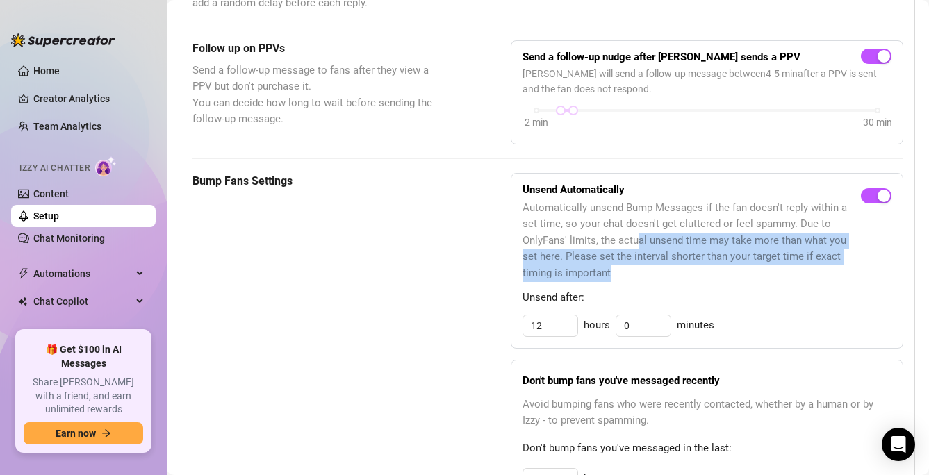
drag, startPoint x: 643, startPoint y: 279, endPoint x: 638, endPoint y: 240, distance: 40.0
click at [638, 240] on span "Automatically unsend Bump Messages if the fan doesn't reply within a set time, …" at bounding box center [691, 241] width 338 height 82
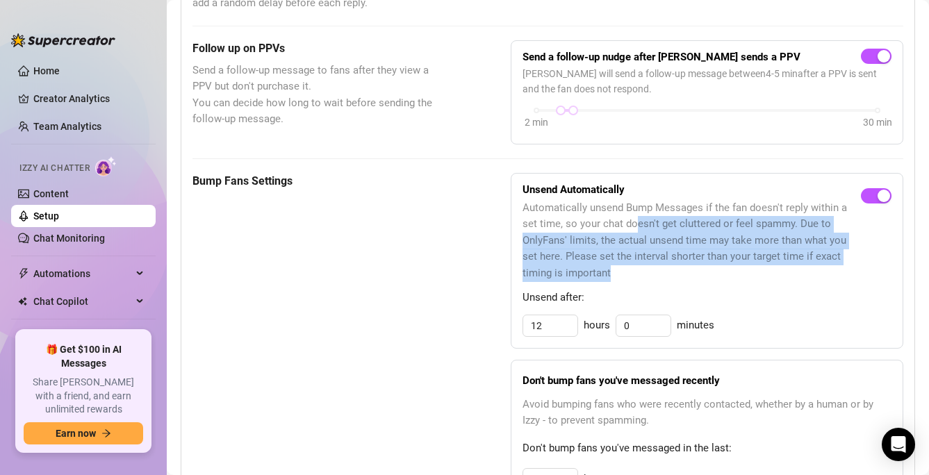
drag, startPoint x: 638, startPoint y: 223, endPoint x: 643, endPoint y: 267, distance: 44.8
click at [643, 267] on span "Automatically unsend Bump Messages if the fan doesn't reply within a set time, …" at bounding box center [691, 241] width 338 height 82
drag, startPoint x: 610, startPoint y: 220, endPoint x: 627, endPoint y: 276, distance: 58.7
click at [627, 276] on span "Automatically unsend Bump Messages if the fan doesn't reply within a set time, …" at bounding box center [691, 241] width 338 height 82
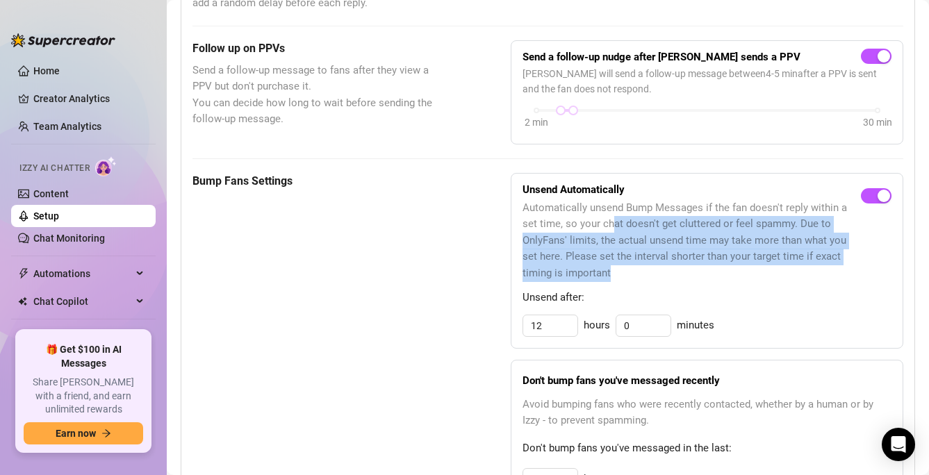
click at [627, 276] on span "Automatically unsend Bump Messages if the fan doesn't reply within a set time, …" at bounding box center [691, 241] width 338 height 82
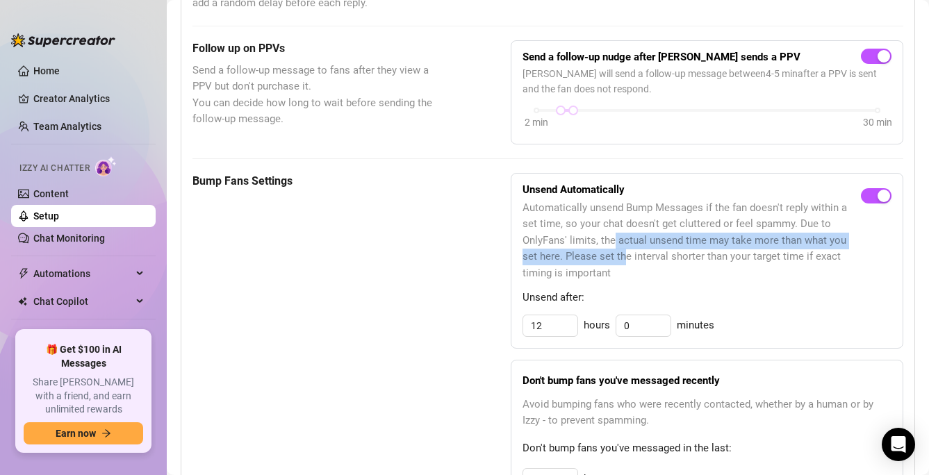
drag, startPoint x: 626, startPoint y: 274, endPoint x: 618, endPoint y: 243, distance: 31.5
click at [618, 243] on span "Automatically unsend Bump Messages if the fan doesn't reply within a set time, …" at bounding box center [691, 241] width 338 height 82
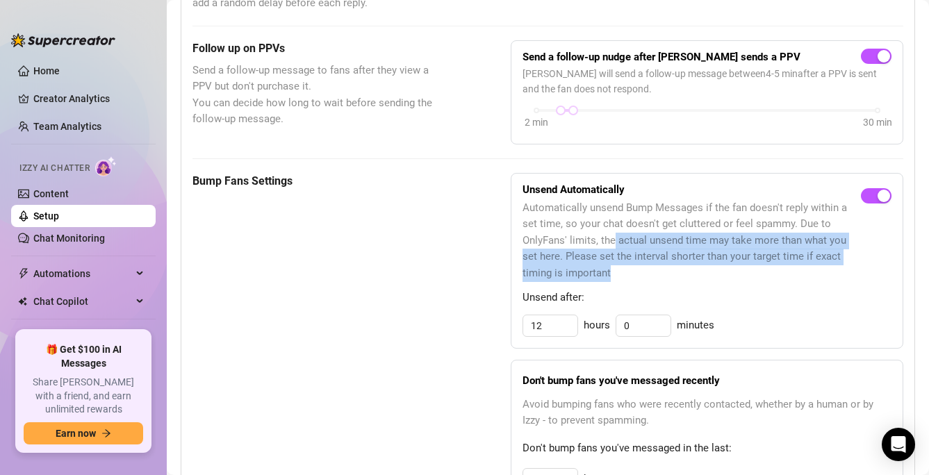
drag, startPoint x: 616, startPoint y: 239, endPoint x: 630, endPoint y: 272, distance: 36.4
click at [630, 272] on span "Automatically unsend Bump Messages if the fan doesn't reply within a set time, …" at bounding box center [691, 241] width 338 height 82
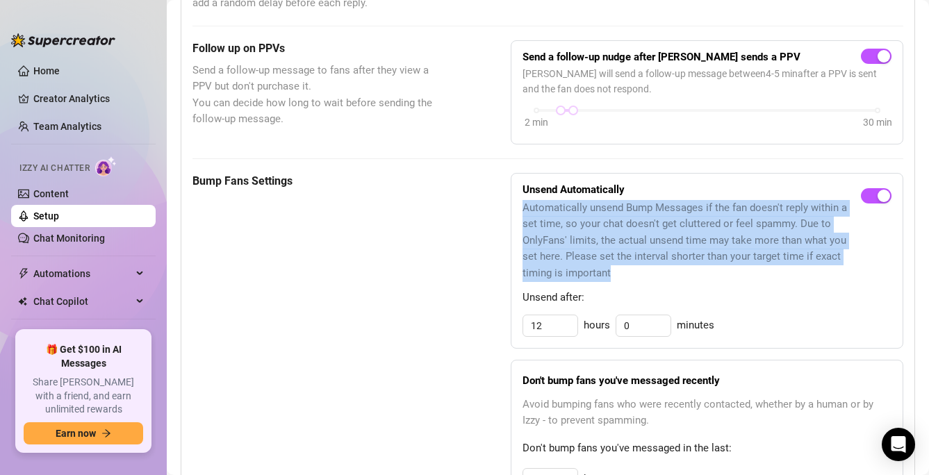
drag, startPoint x: 632, startPoint y: 277, endPoint x: 514, endPoint y: 199, distance: 140.9
click at [514, 199] on div "Unsend Automatically Automatically unsend Bump Messages if the fan doesn't repl…" at bounding box center [707, 261] width 393 height 176
copy span "Automatically unsend Bump Messages if the fan doesn't reply within a set time, …"
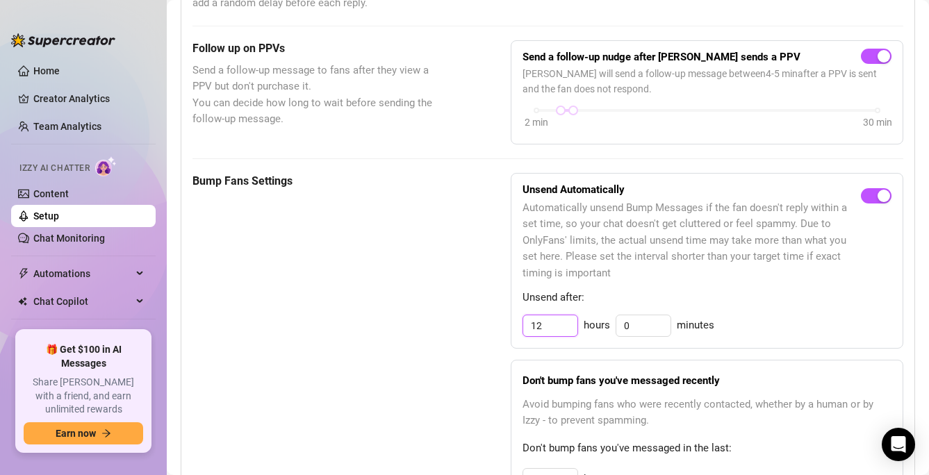
drag, startPoint x: 547, startPoint y: 335, endPoint x: 520, endPoint y: 322, distance: 29.8
click at [520, 322] on div "Unsend Automatically Automatically unsend Bump Messages if the fan doesn't repl…" at bounding box center [707, 261] width 393 height 176
type input "2"
click at [520, 381] on div "Don't bump fans you've messaged recently Avoid bumping fans who were recently c…" at bounding box center [707, 431] width 393 height 142
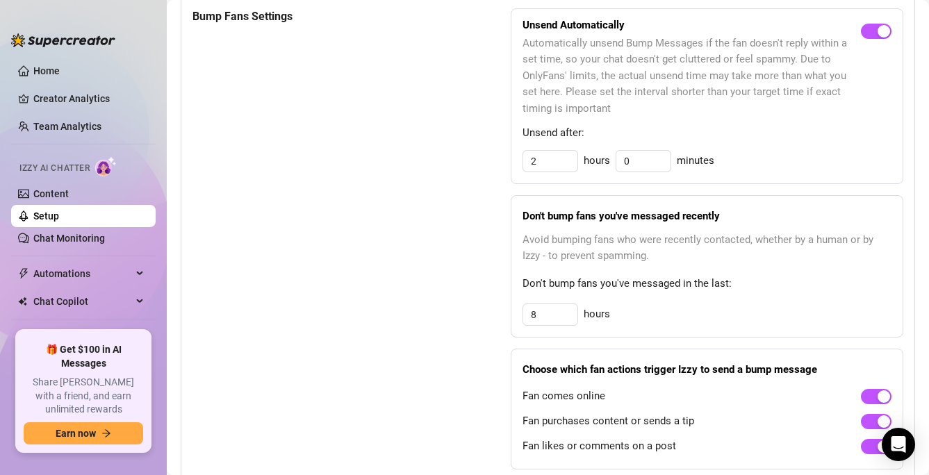
scroll to position [727, 0]
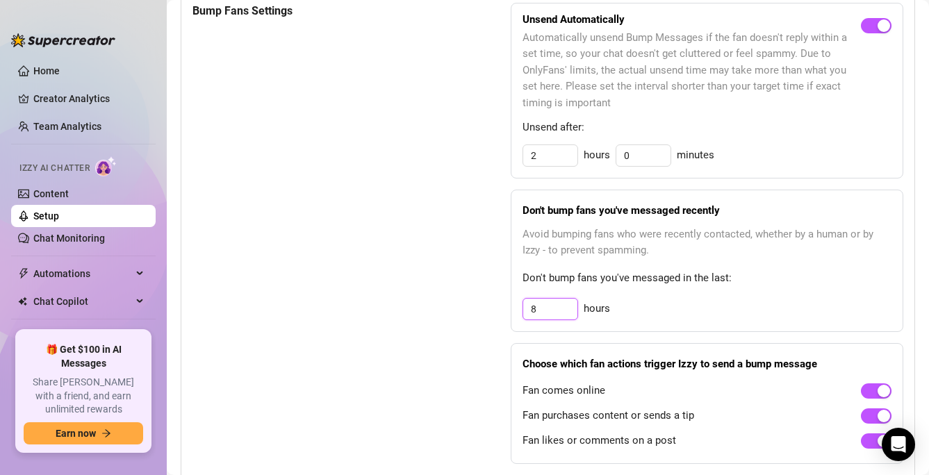
click at [549, 316] on input "8" at bounding box center [550, 309] width 54 height 21
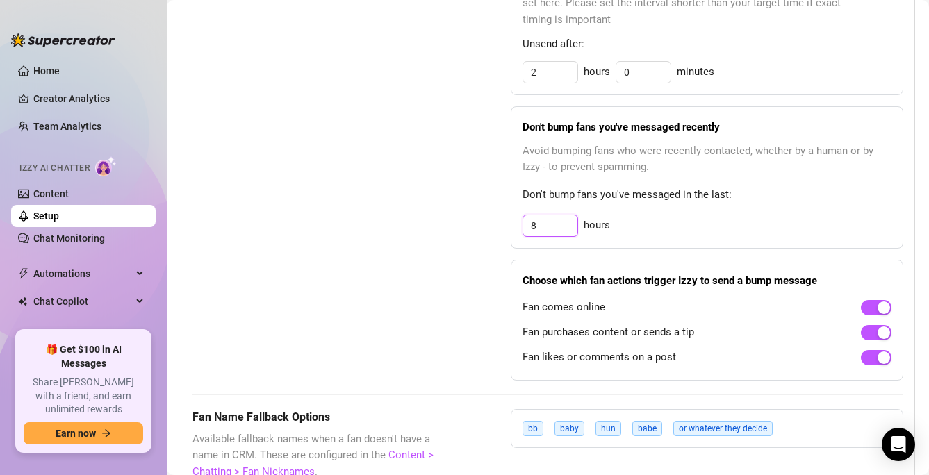
scroll to position [811, 0]
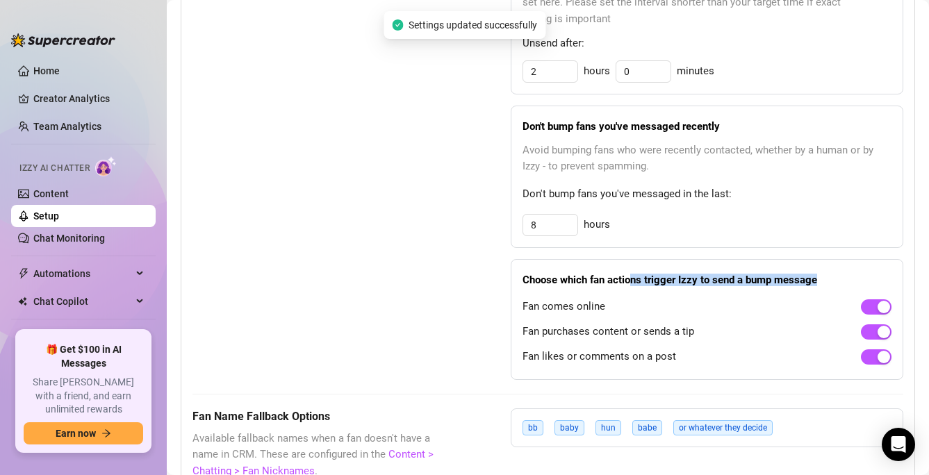
drag, startPoint x: 581, startPoint y: 286, endPoint x: 629, endPoint y: 284, distance: 48.0
click at [629, 284] on strong "Choose which fan actions trigger Izzy to send a bump message" at bounding box center [669, 280] width 295 height 13
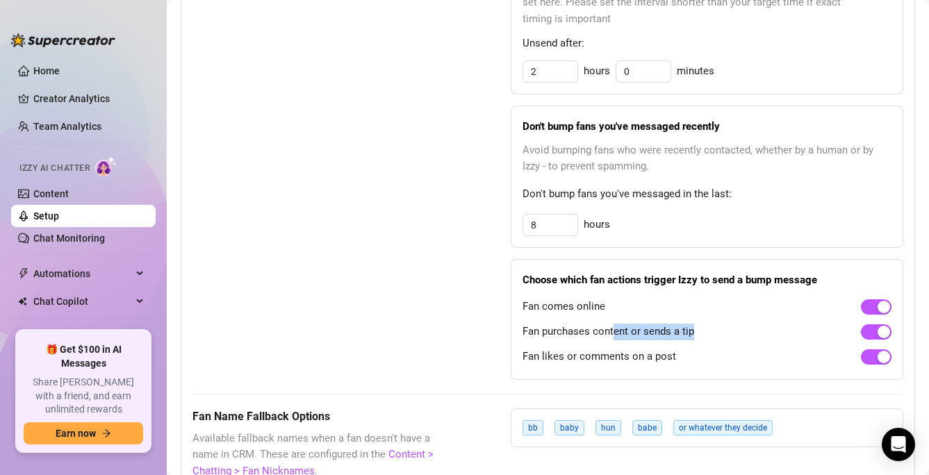
drag, startPoint x: 613, startPoint y: 332, endPoint x: 695, endPoint y: 338, distance: 82.2
click at [695, 338] on div "Fan purchases content or sends a tip" at bounding box center [706, 332] width 369 height 22
click at [689, 336] on span "Fan purchases content or sends a tip" at bounding box center [608, 332] width 172 height 17
click at [686, 362] on div "Fan likes or comments on a post" at bounding box center [706, 357] width 369 height 22
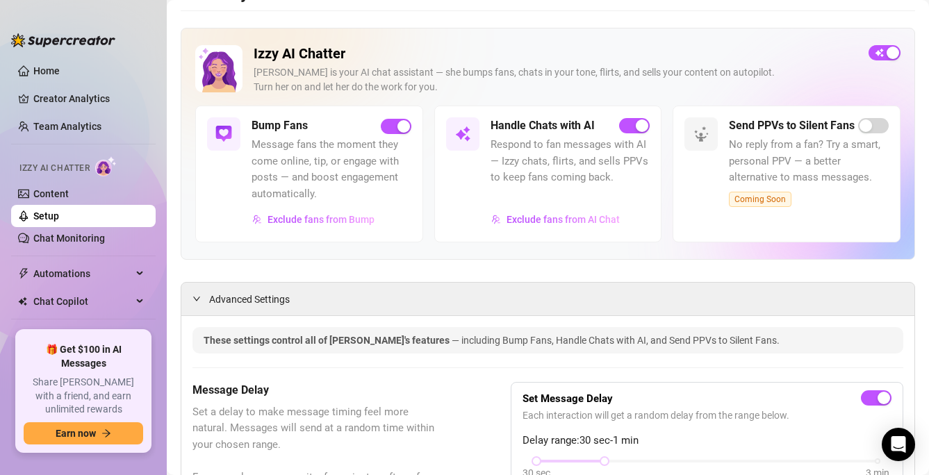
scroll to position [0, 0]
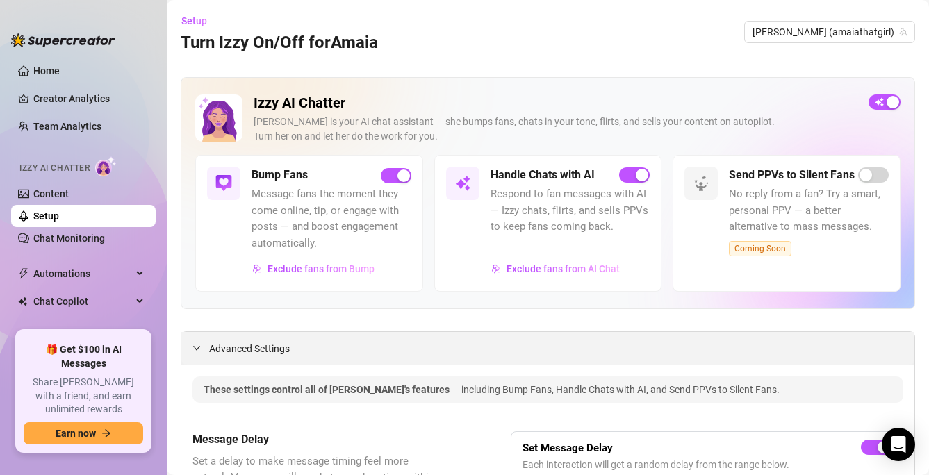
click at [680, 341] on div "Advanced Settings" at bounding box center [547, 348] width 733 height 33
click at [592, 267] on span "Exclude fans from AI Chat" at bounding box center [563, 268] width 113 height 11
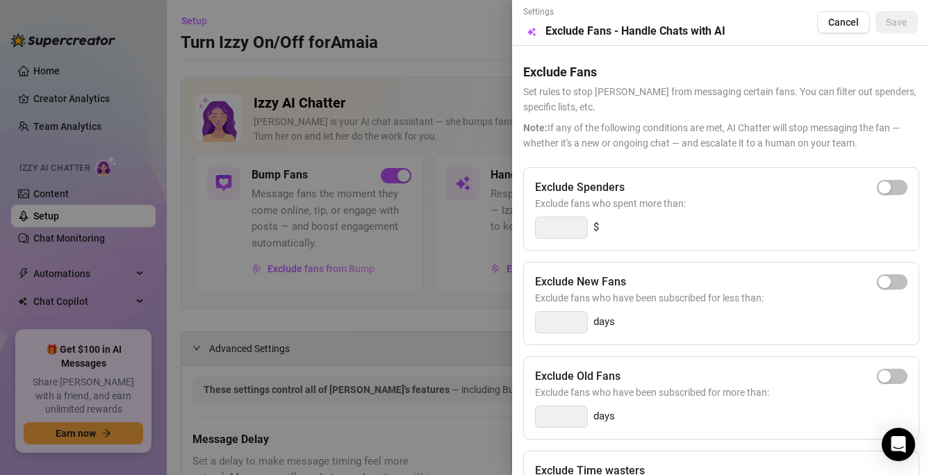
click at [497, 254] on div at bounding box center [464, 237] width 929 height 475
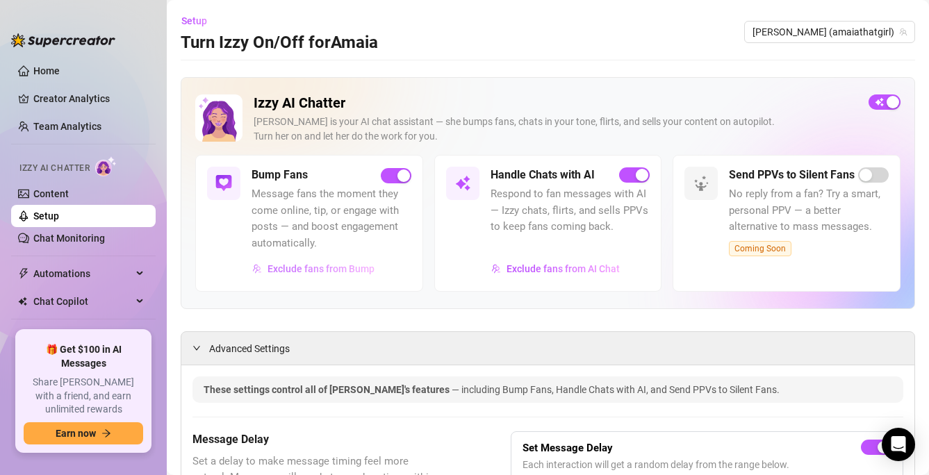
click at [303, 267] on span "Exclude fans from Bump" at bounding box center [320, 268] width 107 height 11
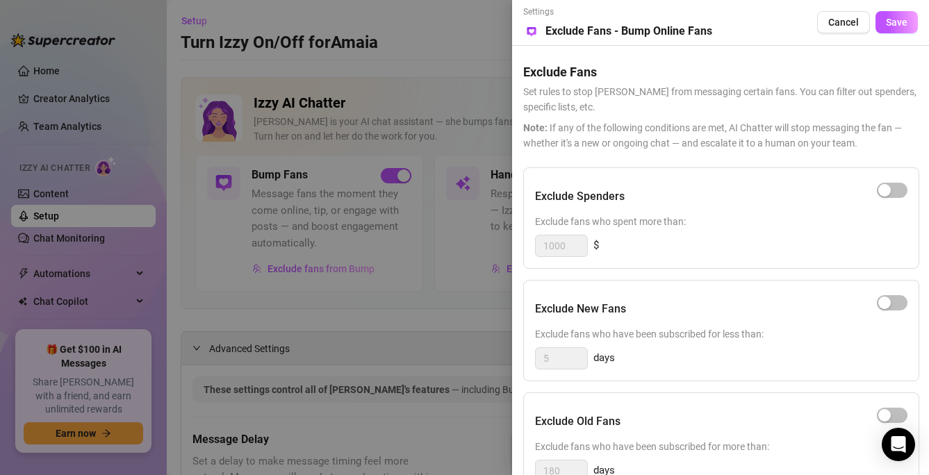
scroll to position [1, 0]
click at [636, 265] on div "Exclude Spenders Exclude fans who spent more than: 1000 $" at bounding box center [721, 217] width 396 height 101
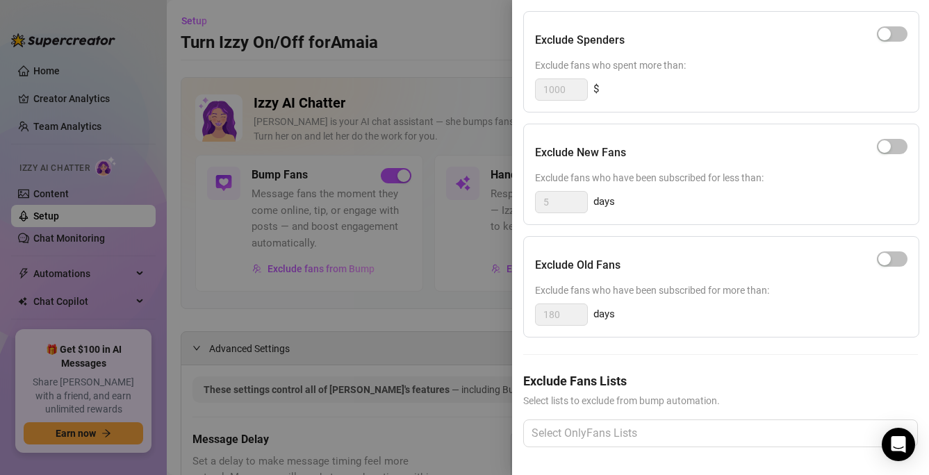
scroll to position [0, 0]
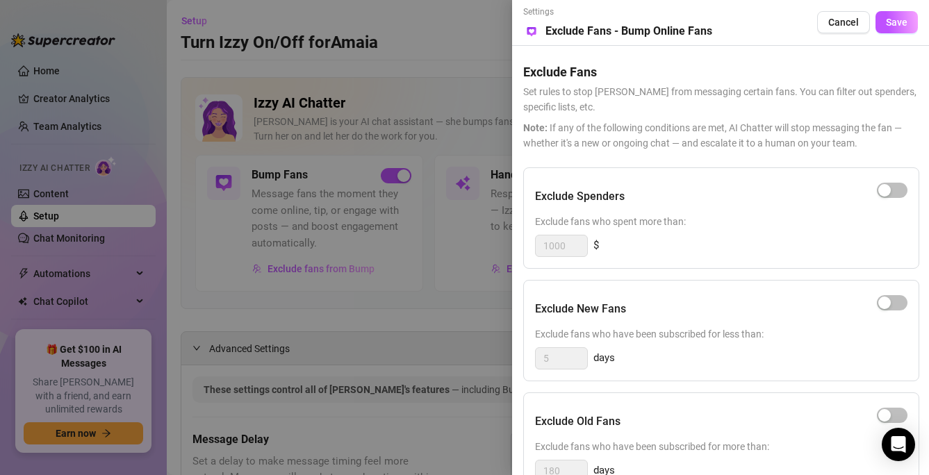
click at [486, 330] on div at bounding box center [464, 237] width 929 height 475
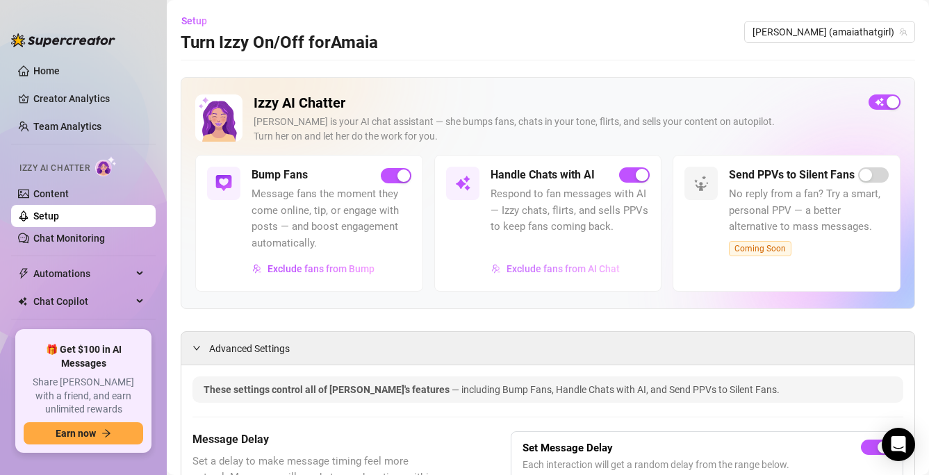
click at [528, 269] on span "Exclude fans from AI Chat" at bounding box center [563, 268] width 113 height 11
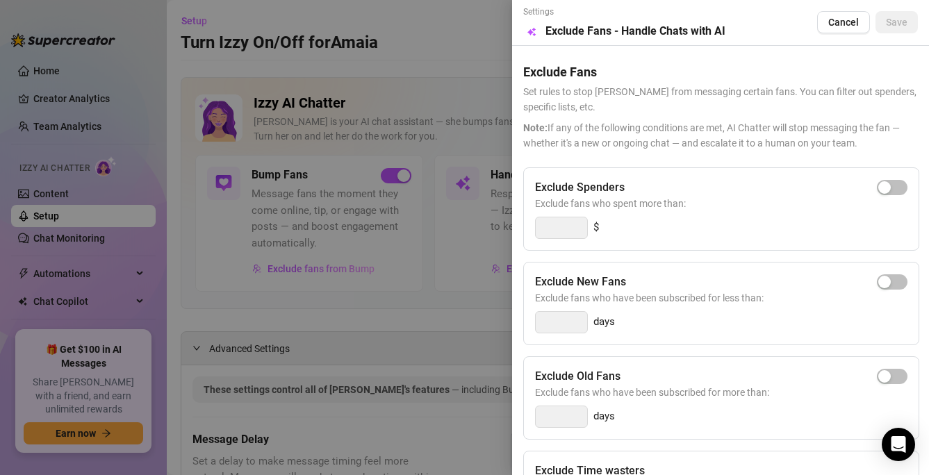
scroll to position [240, 0]
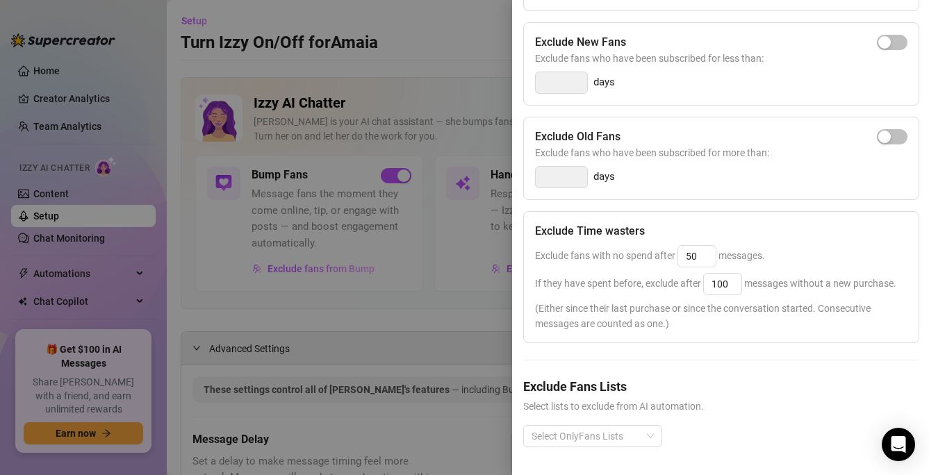
click at [461, 334] on div at bounding box center [464, 237] width 929 height 475
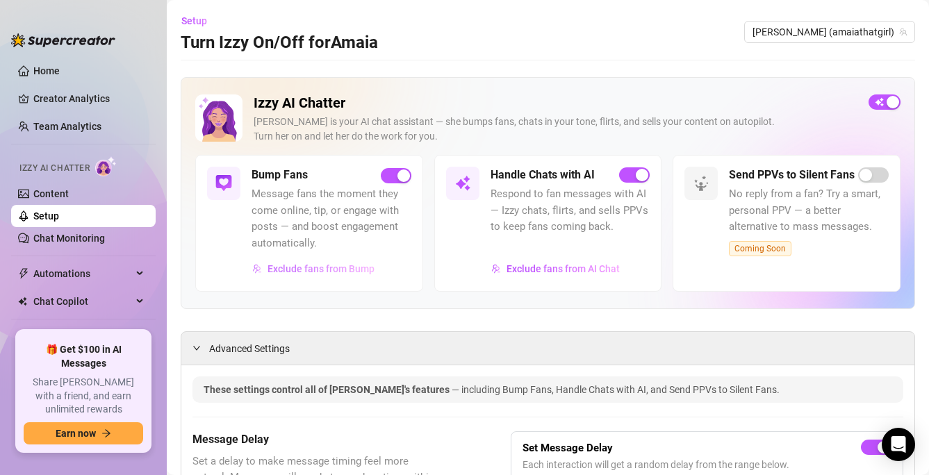
click at [355, 275] on button "Exclude fans from Bump" at bounding box center [314, 269] width 124 height 22
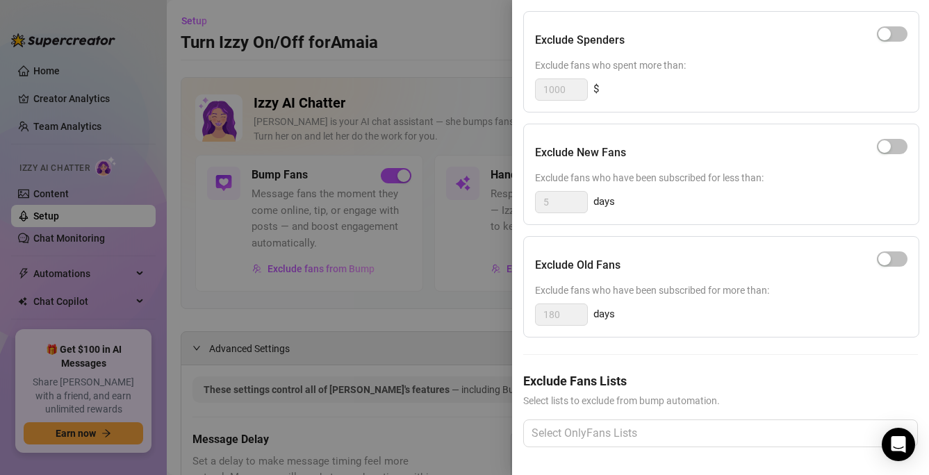
scroll to position [0, 0]
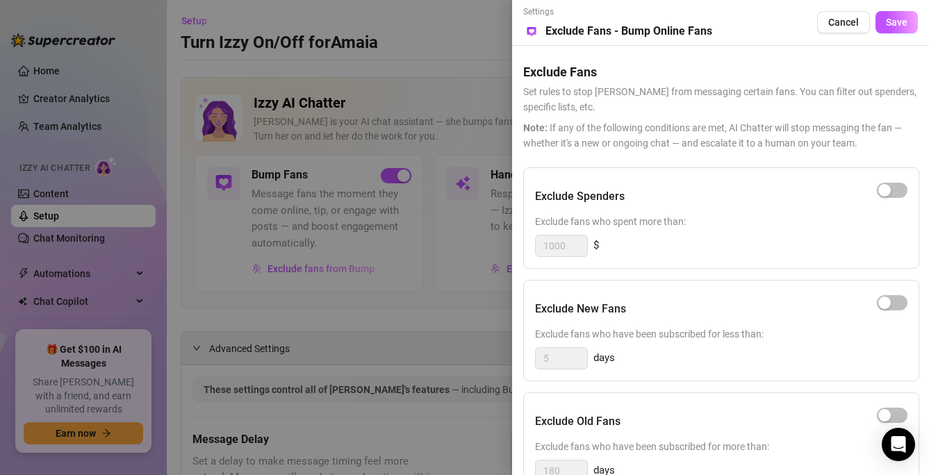
click at [438, 338] on div at bounding box center [464, 237] width 929 height 475
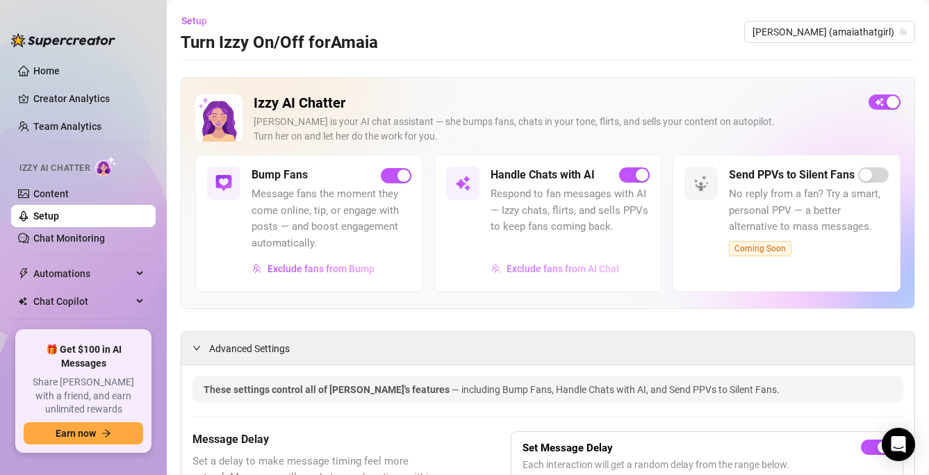
click at [524, 274] on button "Exclude fans from AI Chat" at bounding box center [556, 269] width 130 height 22
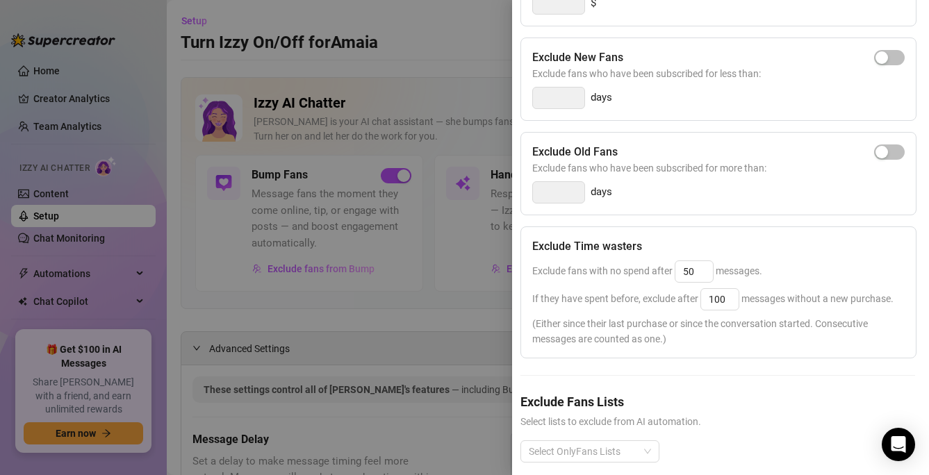
scroll to position [240, 3]
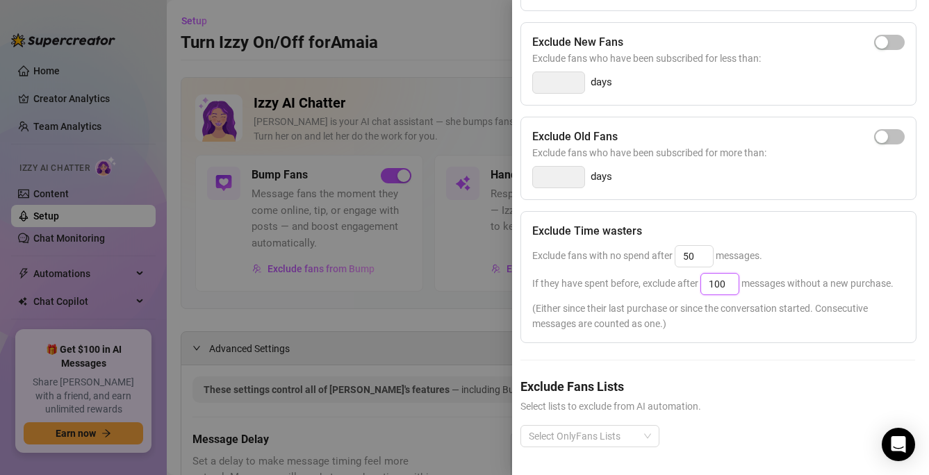
drag, startPoint x: 729, startPoint y: 282, endPoint x: 700, endPoint y: 287, distance: 28.9
click at [700, 287] on span "If they have spent before, exclude after 100 messages without a new purchase." at bounding box center [712, 283] width 361 height 11
click at [695, 252] on input "50" at bounding box center [694, 256] width 38 height 21
drag, startPoint x: 698, startPoint y: 256, endPoint x: 671, endPoint y: 256, distance: 26.4
click at [671, 256] on span "Exclude fans with no spend after 50 messages." at bounding box center [647, 255] width 230 height 11
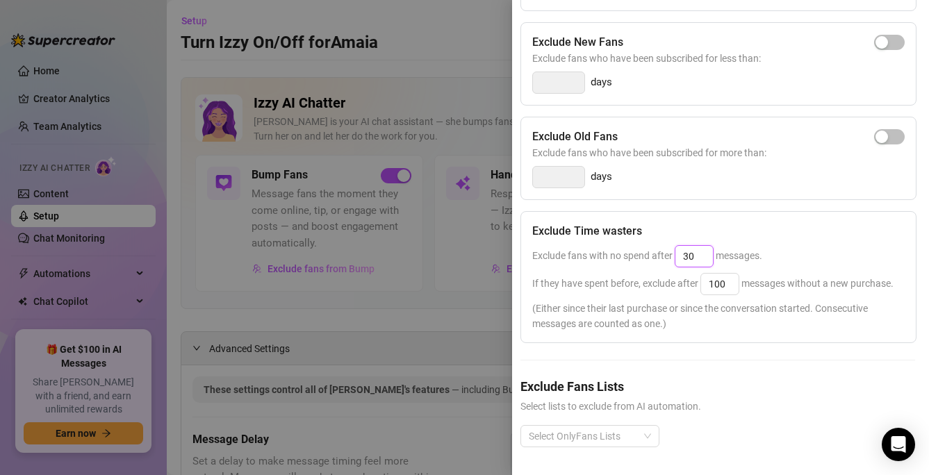
type input "30"
click at [682, 288] on span "If they have spent before, exclude after 100 messages without a new purchase." at bounding box center [712, 283] width 361 height 11
drag, startPoint x: 727, startPoint y: 282, endPoint x: 701, endPoint y: 282, distance: 25.7
click at [701, 282] on div "100" at bounding box center [719, 284] width 39 height 22
type input "50"
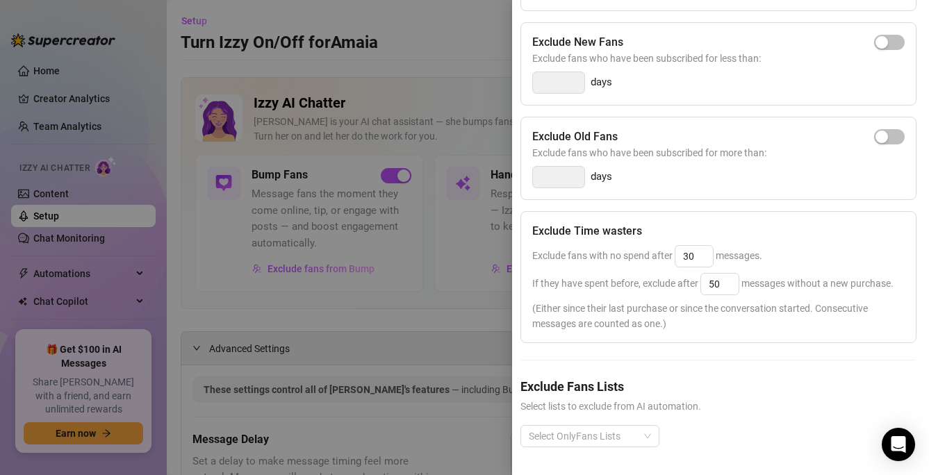
click at [672, 344] on div "Exclude Spenders Exclude fans who spent more than: $ Exclude New Fans Exclude f…" at bounding box center [717, 199] width 395 height 542
click at [674, 325] on span "(Either since their last purchase or since the conversation started. Consecutiv…" at bounding box center [718, 316] width 372 height 31
click at [673, 313] on span "(Either since their last purchase or since the conversation started. Consecutiv…" at bounding box center [718, 316] width 372 height 31
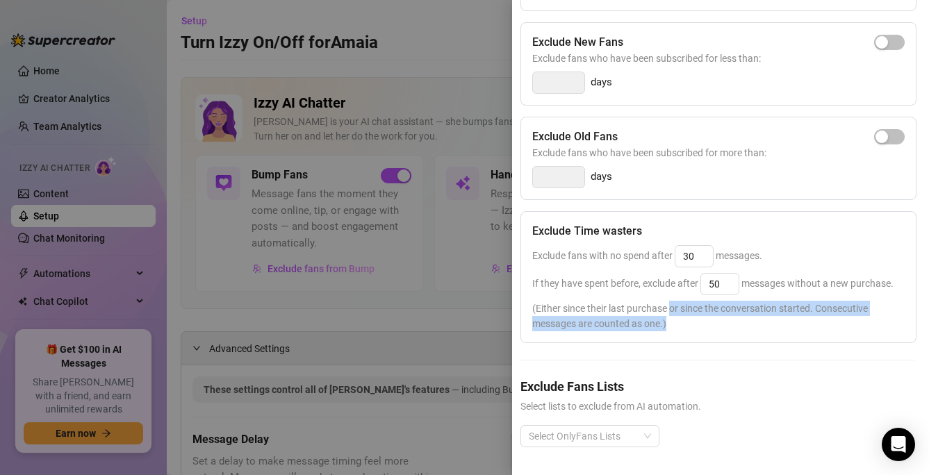
drag, startPoint x: 670, startPoint y: 304, endPoint x: 670, endPoint y: 330, distance: 25.7
click at [670, 330] on span "(Either since their last purchase or since the conversation started. Consecutiv…" at bounding box center [718, 316] width 372 height 31
drag, startPoint x: 675, startPoint y: 325, endPoint x: 675, endPoint y: 295, distance: 29.9
click at [675, 295] on div "Exclude Time wasters Exclude fans with no spend after 30 messages. If they have…" at bounding box center [718, 277] width 396 height 132
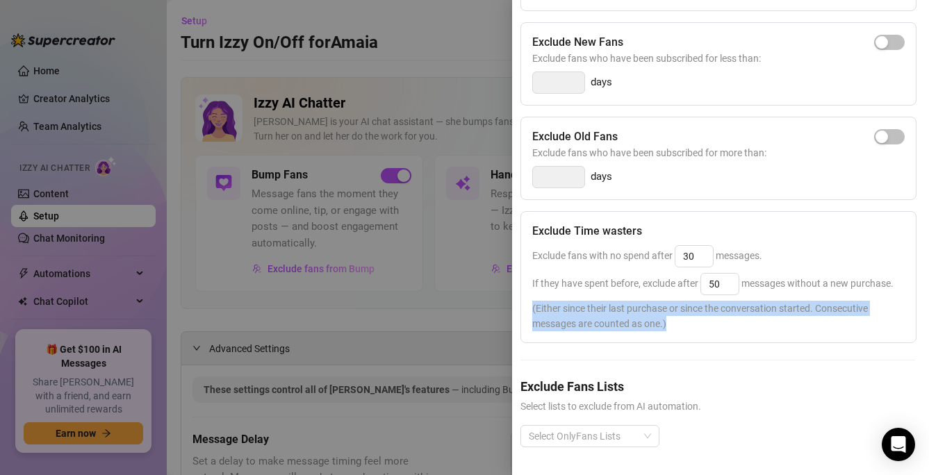
click at [675, 295] on div "Exclude Time wasters Exclude fans with no spend after 30 messages. If they have…" at bounding box center [718, 277] width 396 height 132
drag, startPoint x: 673, startPoint y: 295, endPoint x: 673, endPoint y: 324, distance: 29.2
click at [673, 324] on div "Exclude Time wasters Exclude fans with no spend after 30 messages. If they have…" at bounding box center [718, 277] width 396 height 132
click at [673, 324] on span "(Either since their last purchase or since the conversation started. Consecutiv…" at bounding box center [718, 316] width 372 height 31
drag, startPoint x: 676, startPoint y: 328, endPoint x: 662, endPoint y: 295, distance: 35.5
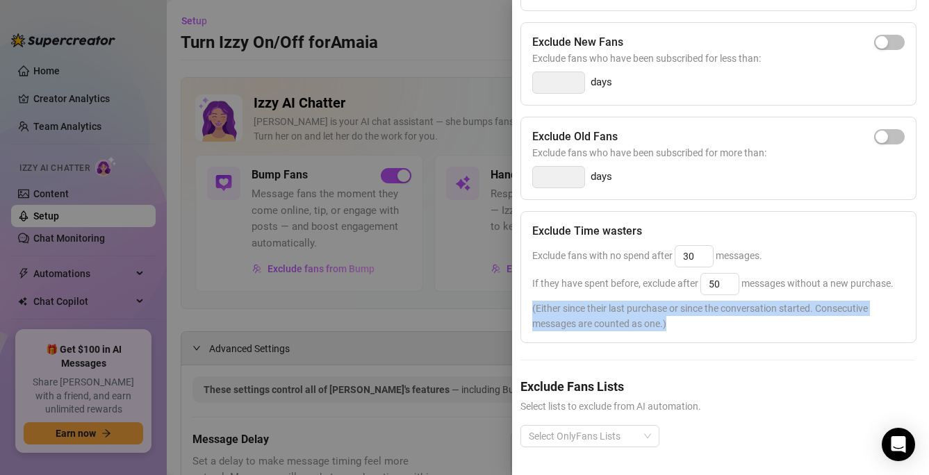
click at [662, 295] on div "Exclude Time wasters Exclude fans with no spend after 30 messages. If they have…" at bounding box center [718, 277] width 396 height 132
drag, startPoint x: 661, startPoint y: 304, endPoint x: 680, endPoint y: 345, distance: 44.2
click at [680, 345] on div "Exclude Spenders Exclude fans who spent more than: $ Exclude New Fans Exclude f…" at bounding box center [717, 199] width 395 height 542
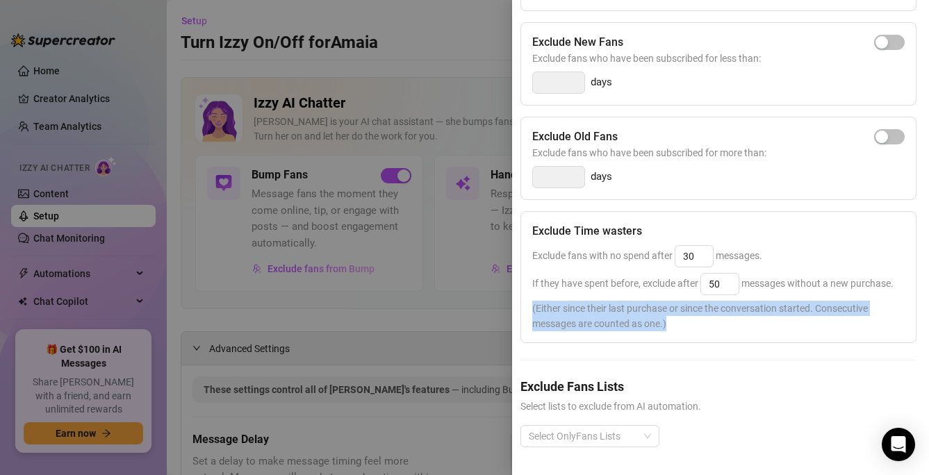
drag, startPoint x: 680, startPoint y: 345, endPoint x: 678, endPoint y: 299, distance: 45.2
click at [678, 299] on div "Exclude Spenders Exclude fans who spent more than: $ Exclude New Fans Exclude f…" at bounding box center [717, 199] width 395 height 542
click at [678, 299] on div "Exclude Time wasters Exclude fans with no spend after 30 messages. If they have…" at bounding box center [718, 277] width 396 height 132
drag, startPoint x: 677, startPoint y: 295, endPoint x: 677, endPoint y: 326, distance: 31.3
click at [677, 326] on div "Exclude Time wasters Exclude fans with no spend after 30 messages. If they have…" at bounding box center [718, 277] width 396 height 132
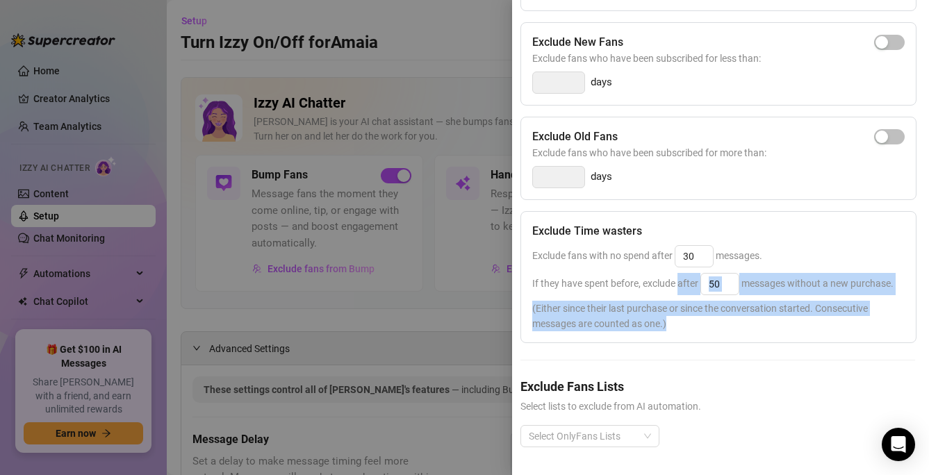
click at [677, 326] on span "(Either since their last purchase or since the conversation started. Consecutiv…" at bounding box center [718, 316] width 372 height 31
drag, startPoint x: 682, startPoint y: 326, endPoint x: 672, endPoint y: 295, distance: 32.7
click at [672, 295] on div "Exclude Time wasters Exclude fans with no spend after 30 messages. If they have…" at bounding box center [718, 277] width 396 height 132
drag, startPoint x: 665, startPoint y: 297, endPoint x: 677, endPoint y: 337, distance: 42.0
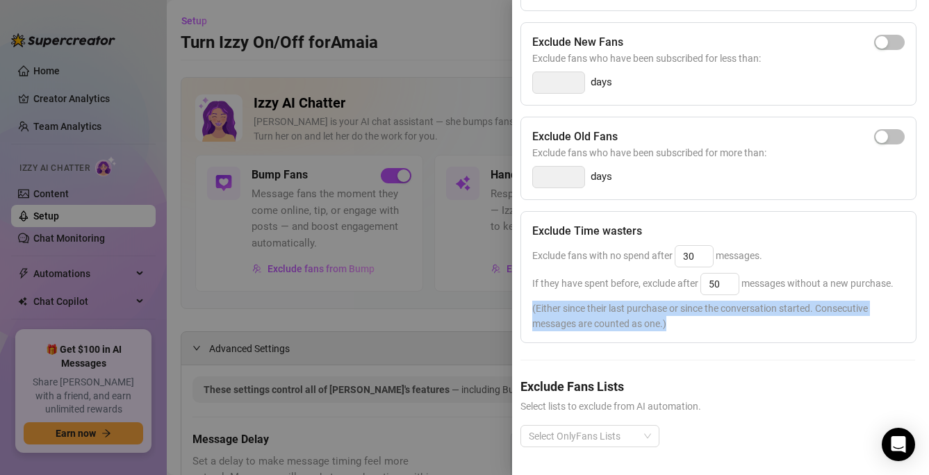
click at [677, 337] on div "Exclude Time wasters Exclude fans with no spend after 30 messages. If they have…" at bounding box center [718, 277] width 396 height 132
copy div "(Either since their last purchase or since the conversation started. Consecutiv…"
click at [697, 335] on div "Exclude Time wasters Exclude fans with no spend after 30 messages. If they have…" at bounding box center [718, 277] width 396 height 132
drag, startPoint x: 697, startPoint y: 321, endPoint x: 676, endPoint y: 285, distance: 41.7
click at [676, 285] on div "Exclude Time wasters Exclude fans with no spend after 30 messages. If they have…" at bounding box center [718, 277] width 396 height 132
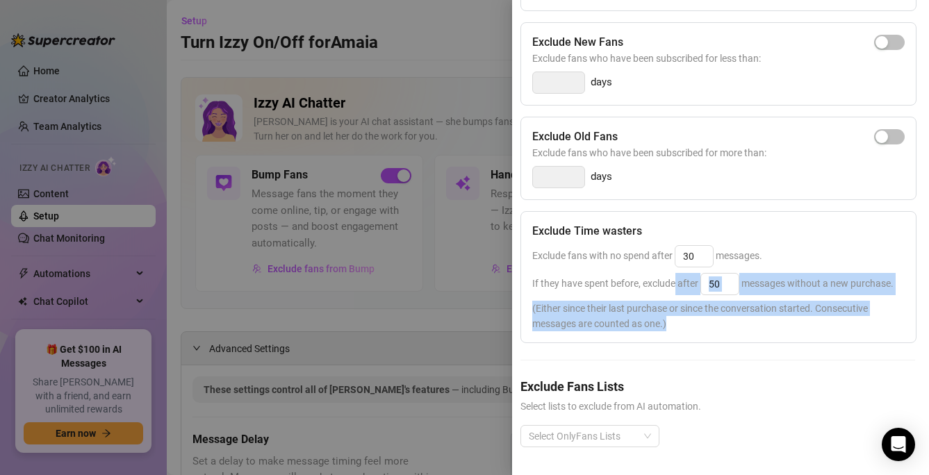
click at [680, 326] on span "(Either since their last purchase or since the conversation started. Consecutiv…" at bounding box center [718, 316] width 372 height 31
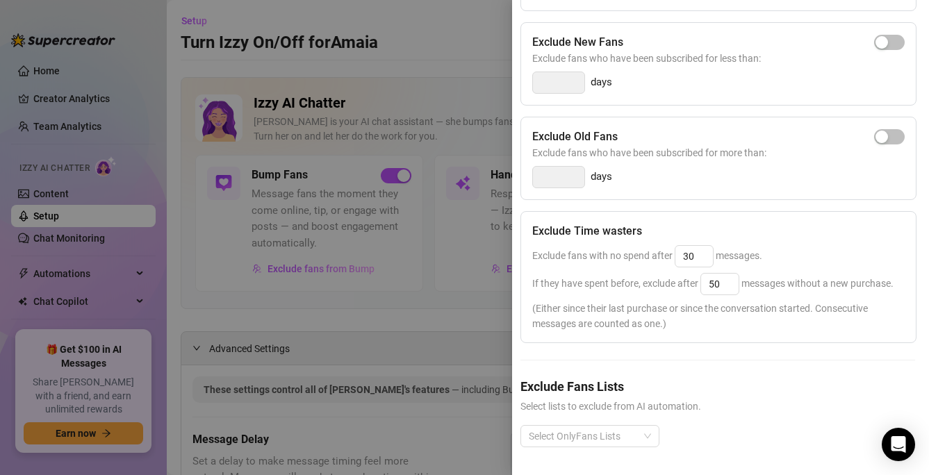
drag, startPoint x: 685, startPoint y: 326, endPoint x: 681, endPoint y: 298, distance: 28.1
click at [681, 298] on div "Exclude Time wasters Exclude fans with no spend after 30 messages. If they have…" at bounding box center [718, 277] width 396 height 132
click at [678, 354] on div "Exclude Spenders Exclude fans who spent more than: $ Exclude New Fans Exclude f…" at bounding box center [717, 199] width 395 height 542
click at [645, 433] on div "Select OnlyFans Lists" at bounding box center [589, 436] width 139 height 22
click at [638, 431] on div at bounding box center [582, 436] width 119 height 19
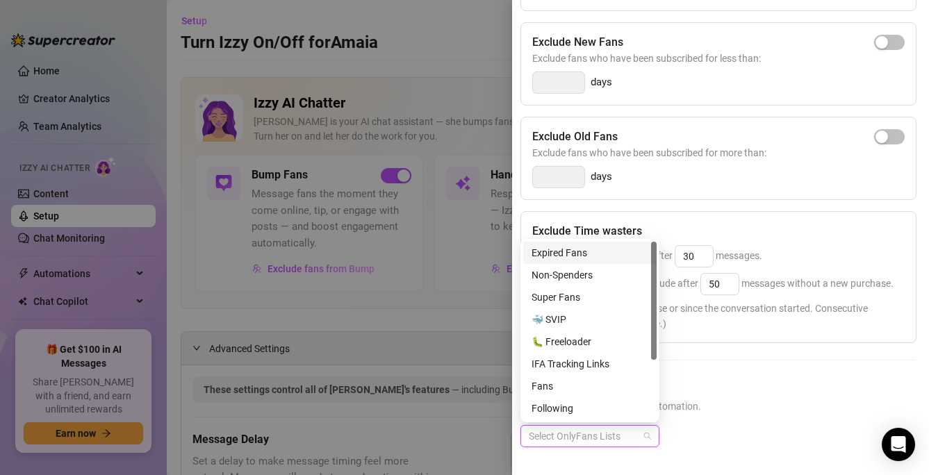
click at [638, 431] on div at bounding box center [582, 436] width 119 height 19
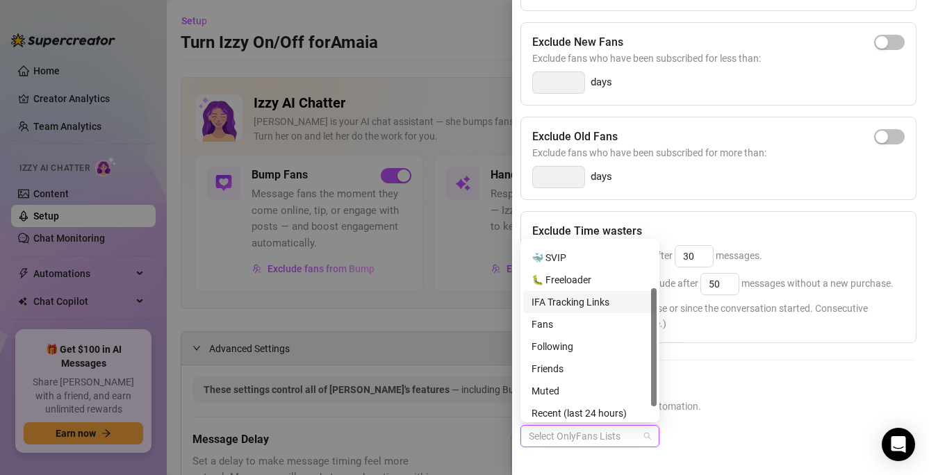
scroll to position [89, 0]
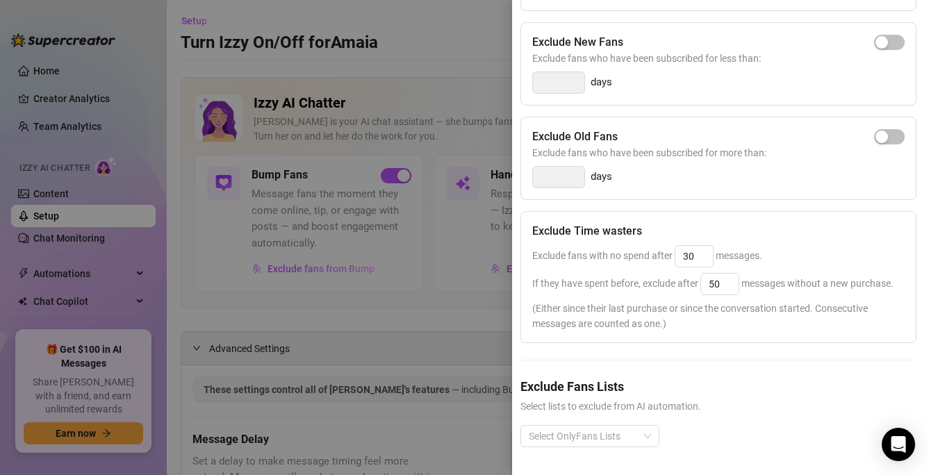
click at [691, 370] on div "Exclude Spenders Exclude fans who spent more than: $ Exclude New Fans Exclude f…" at bounding box center [717, 199] width 395 height 542
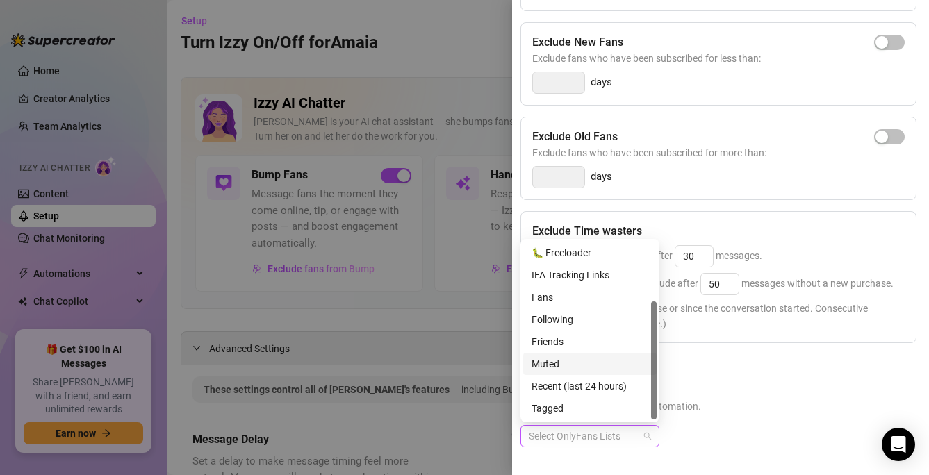
click at [629, 443] on div at bounding box center [582, 436] width 119 height 19
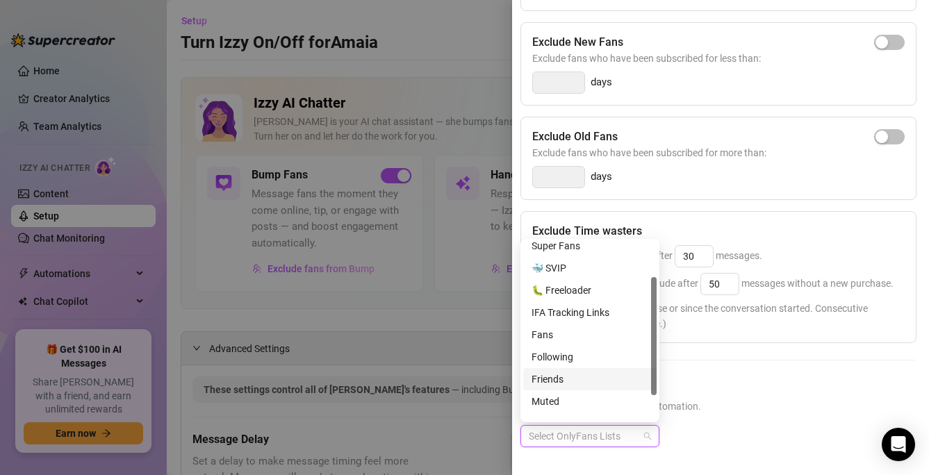
scroll to position [49, 0]
click at [601, 300] on div "🐛 Freeloader" at bounding box center [590, 293] width 117 height 15
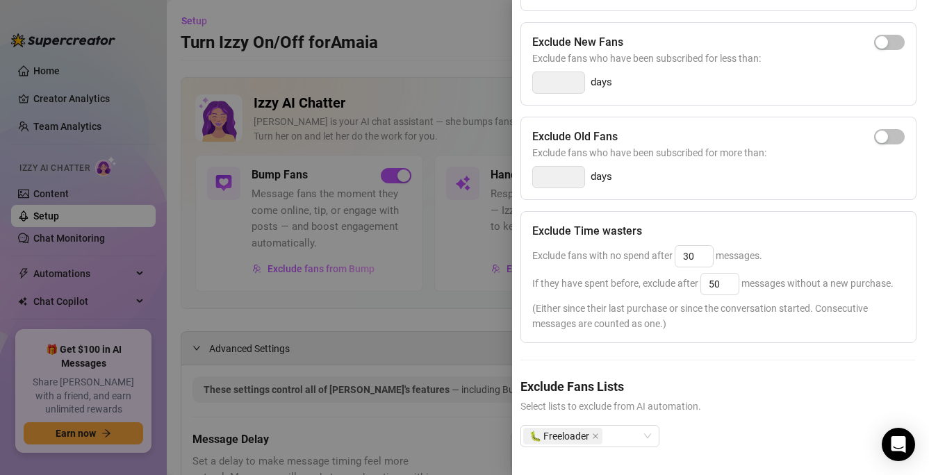
click at [687, 422] on div "Exclude Fans Lists Select lists to exclude from AI automation. 🐛 Freeloader" at bounding box center [717, 423] width 395 height 92
click at [701, 384] on h5 "Exclude Fans Lists" at bounding box center [717, 386] width 395 height 19
click at [702, 368] on div "Exclude Spenders Exclude fans who spent more than: $ Exclude New Fans Exclude f…" at bounding box center [717, 199] width 395 height 542
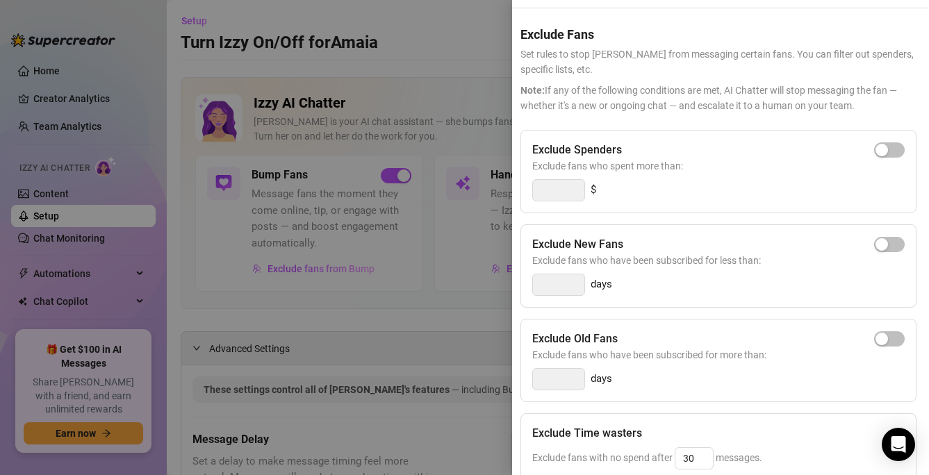
scroll to position [0, 3]
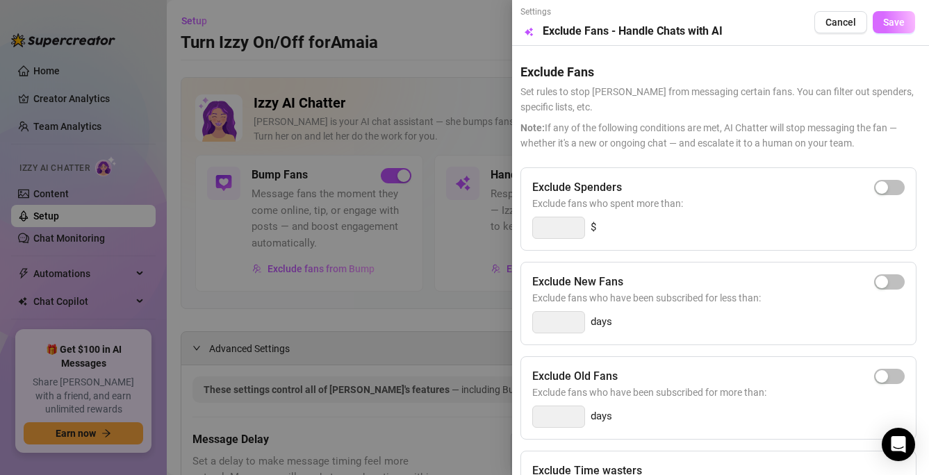
click at [899, 22] on span "Save" at bounding box center [894, 22] width 22 height 11
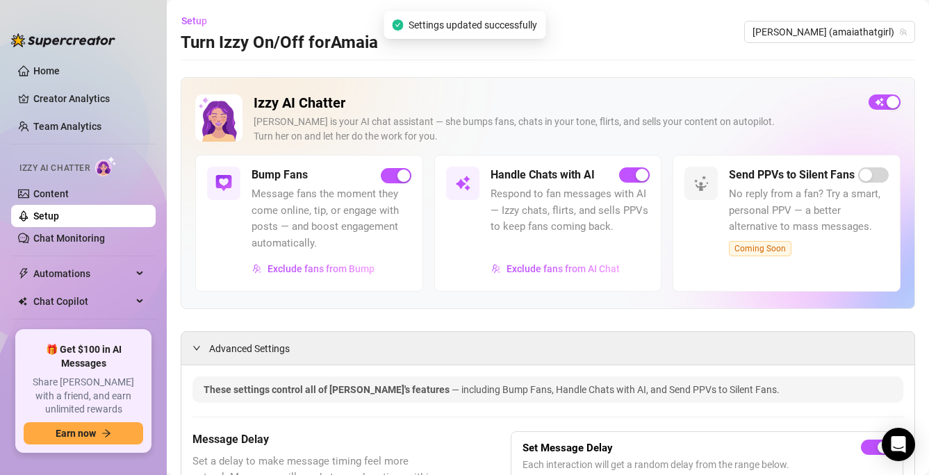
click at [762, 253] on span "Coming Soon" at bounding box center [760, 248] width 63 height 15
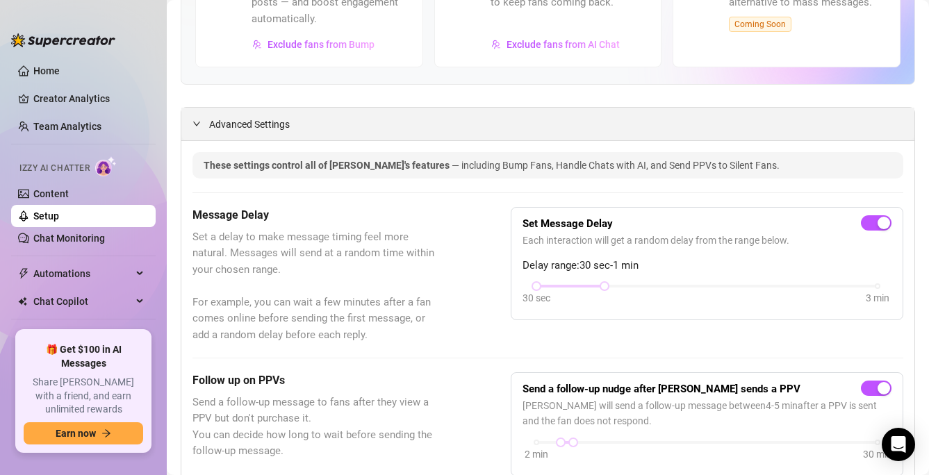
scroll to position [354, 0]
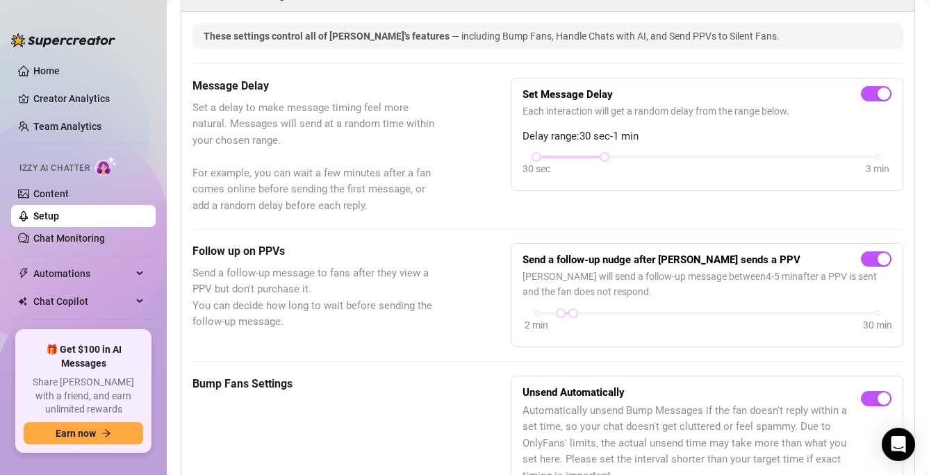
click at [656, 341] on div "Send a follow-up nudge after [PERSON_NAME] sends a PPV [PERSON_NAME] will send …" at bounding box center [707, 295] width 393 height 104
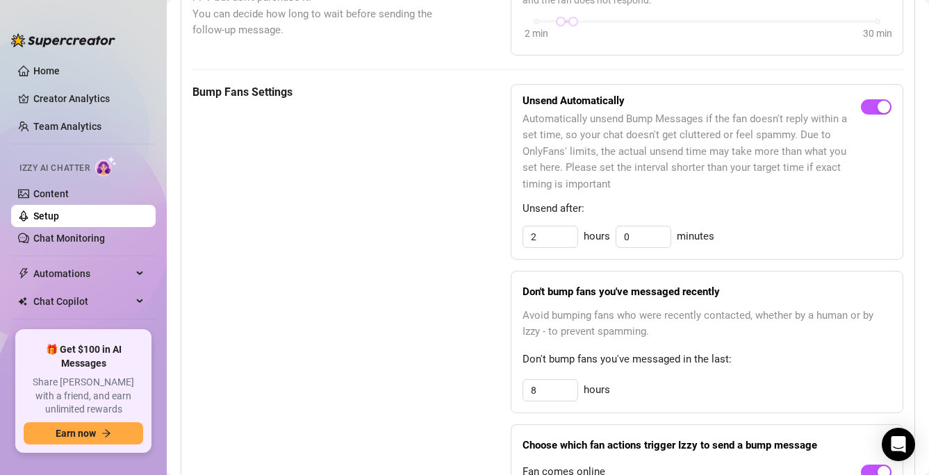
scroll to position [649, 0]
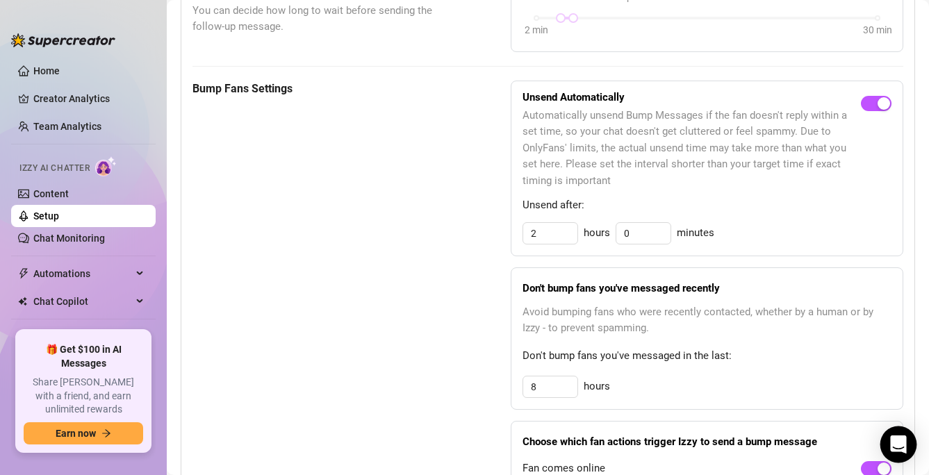
click at [889, 442] on div "Open Intercom Messenger" at bounding box center [898, 445] width 37 height 37
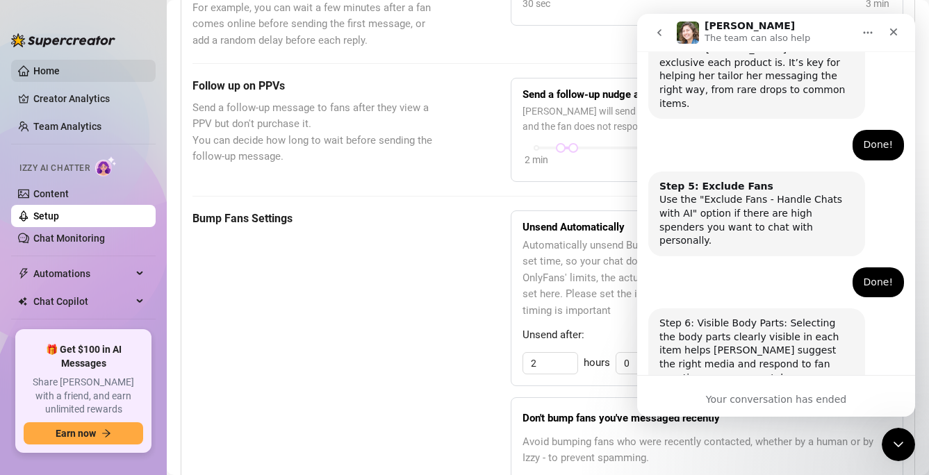
scroll to position [957, 0]
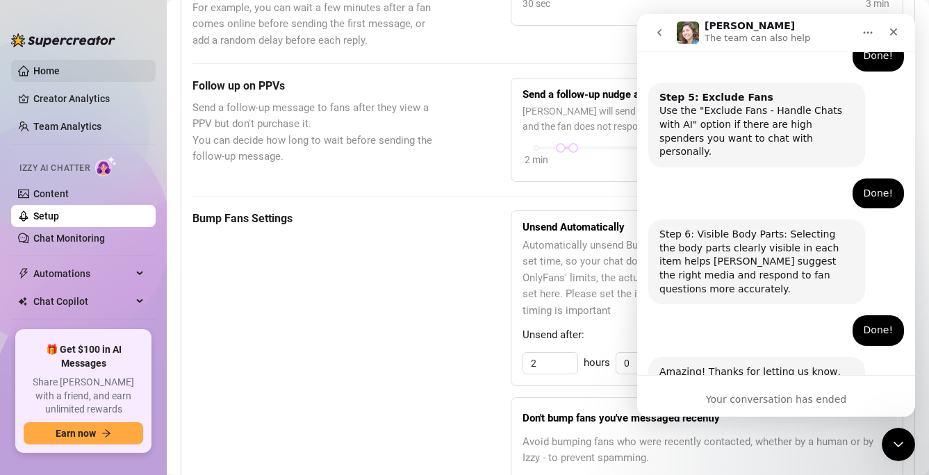
click at [60, 76] on link "Home" at bounding box center [46, 70] width 26 height 11
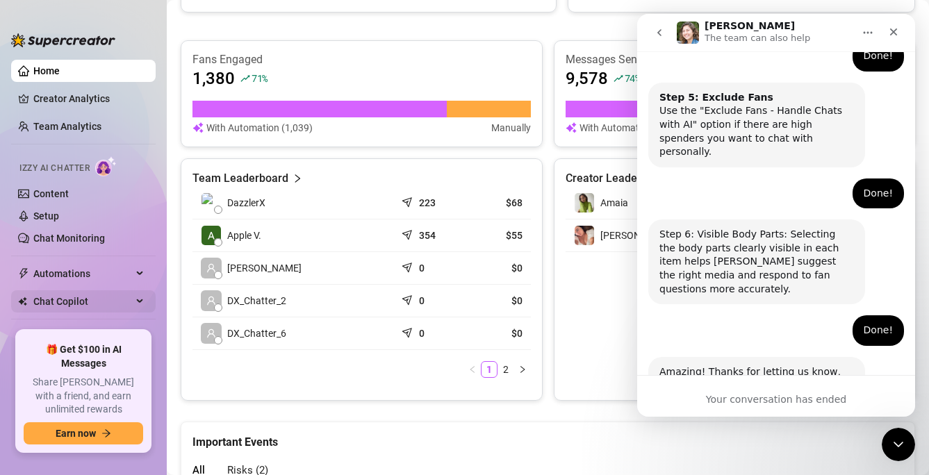
scroll to position [43, 0]
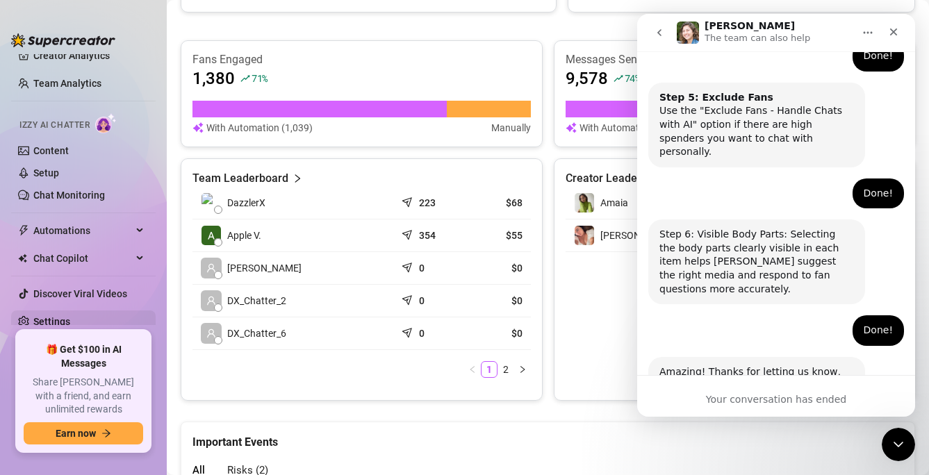
click at [70, 319] on link "Settings" at bounding box center [51, 321] width 37 height 11
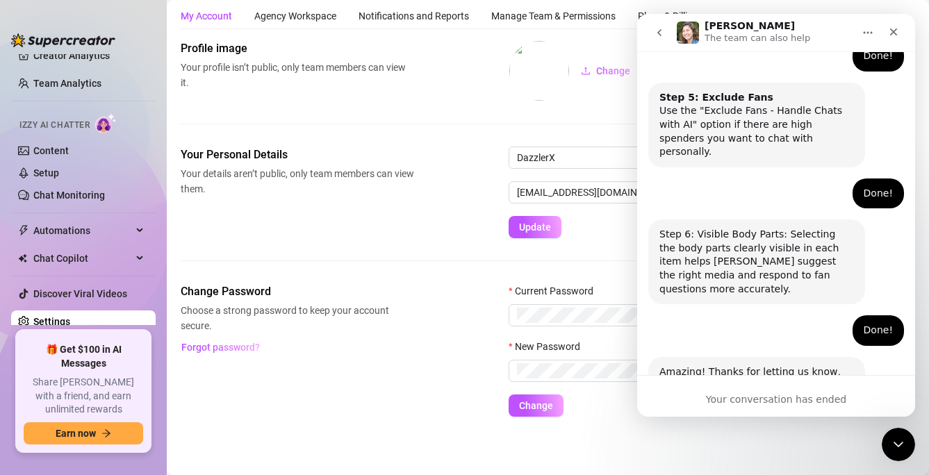
scroll to position [40, 0]
click at [70, 322] on link "Settings" at bounding box center [51, 321] width 37 height 11
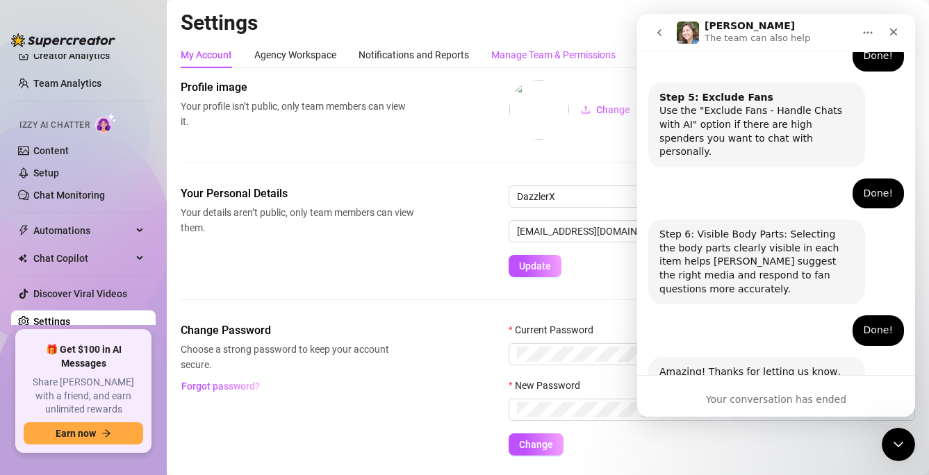
drag, startPoint x: 587, startPoint y: 56, endPoint x: 138, endPoint y: 31, distance: 450.2
click at [587, 56] on div "Manage Team & Permissions" at bounding box center [553, 54] width 124 height 15
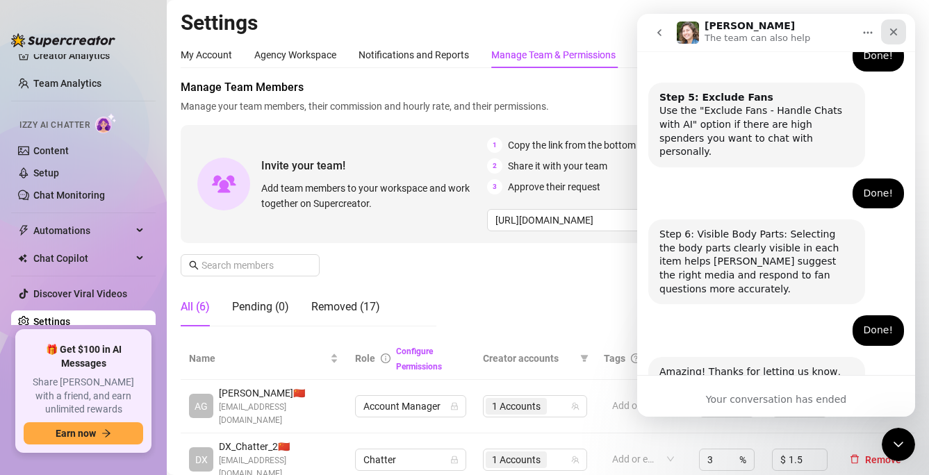
click at [889, 29] on icon "Close" at bounding box center [893, 31] width 11 height 11
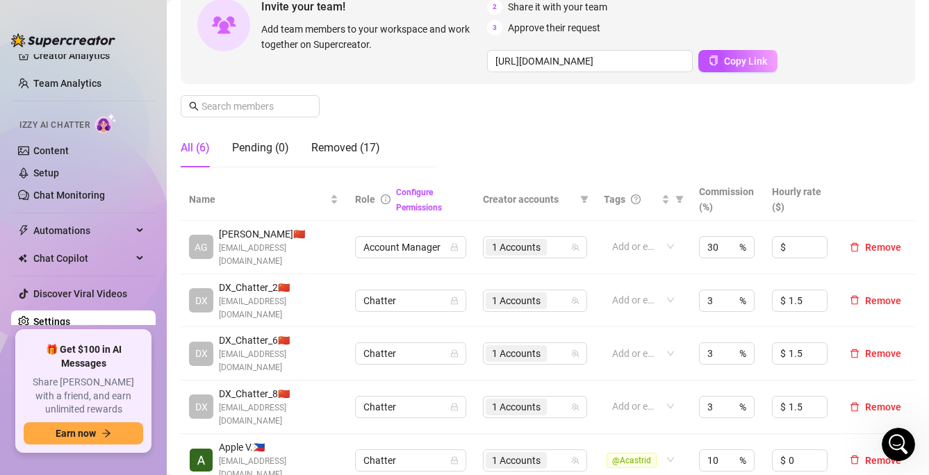
scroll to position [250, 0]
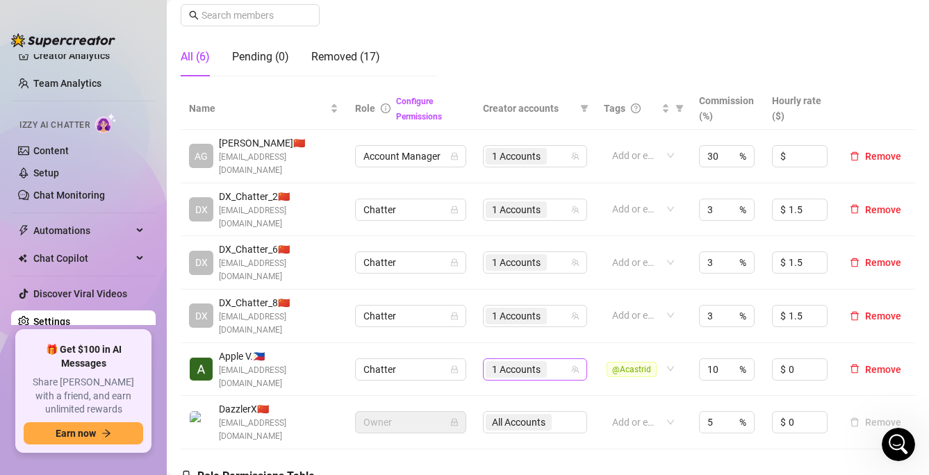
click at [538, 362] on span "1 Accounts" at bounding box center [516, 369] width 49 height 15
click at [508, 393] on span "Select tree node" at bounding box center [512, 391] width 11 height 11
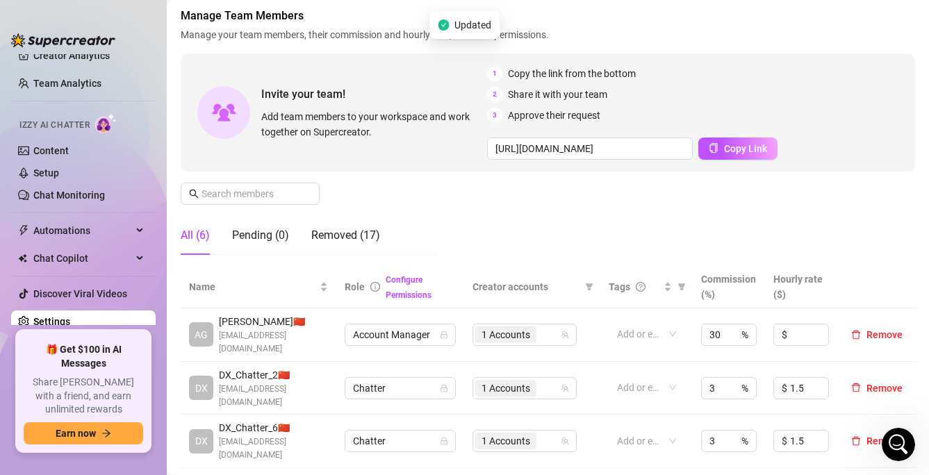
scroll to position [0, 0]
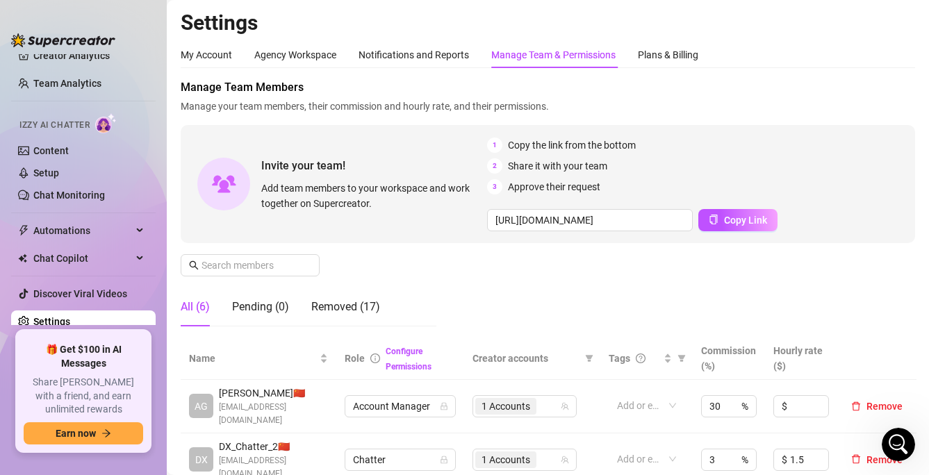
click at [635, 284] on div "Manage Team Members Manage your team members, their commission and hourly rate,…" at bounding box center [548, 208] width 734 height 258
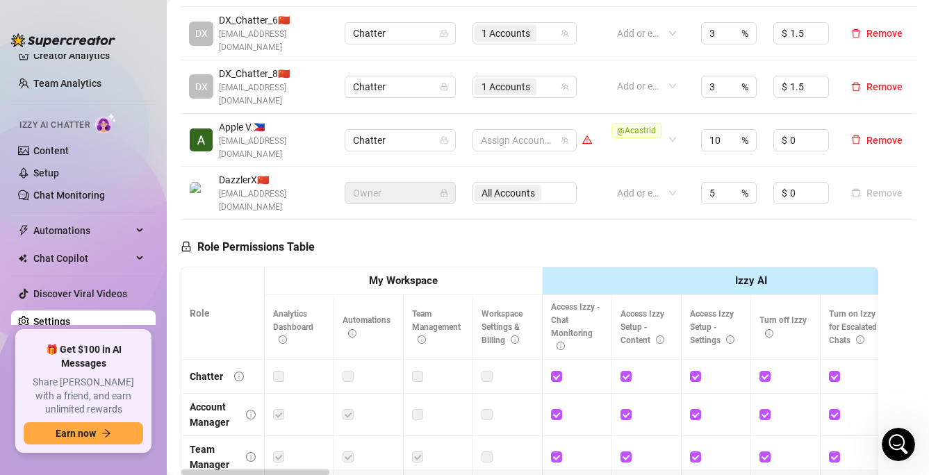
scroll to position [406, 0]
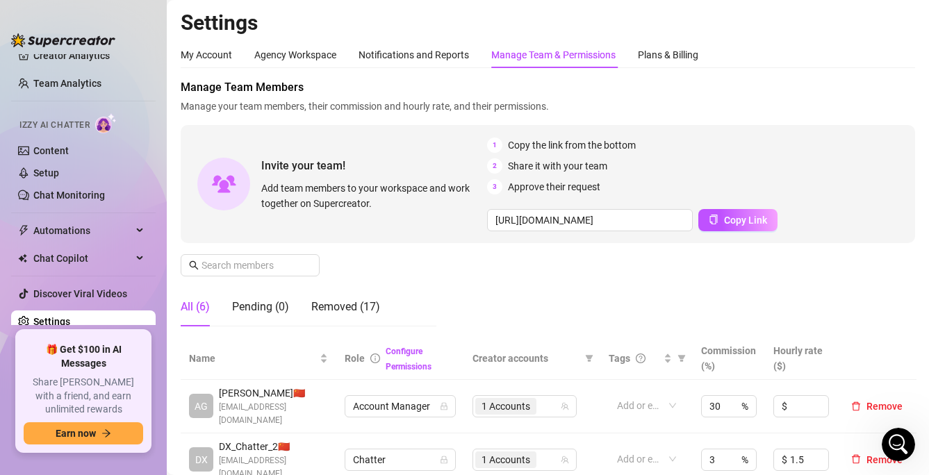
scroll to position [0, 0]
